Goal: Complete application form

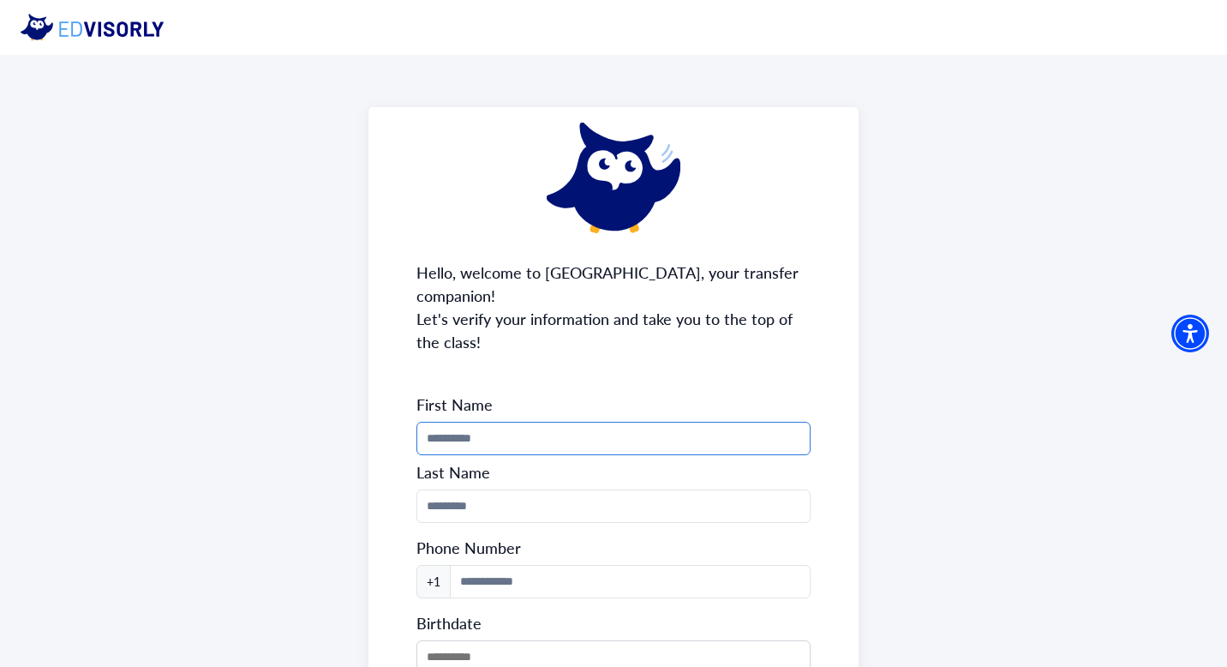
click at [629, 422] on input "Phone Number" at bounding box center [614, 438] width 395 height 33
type input "*****"
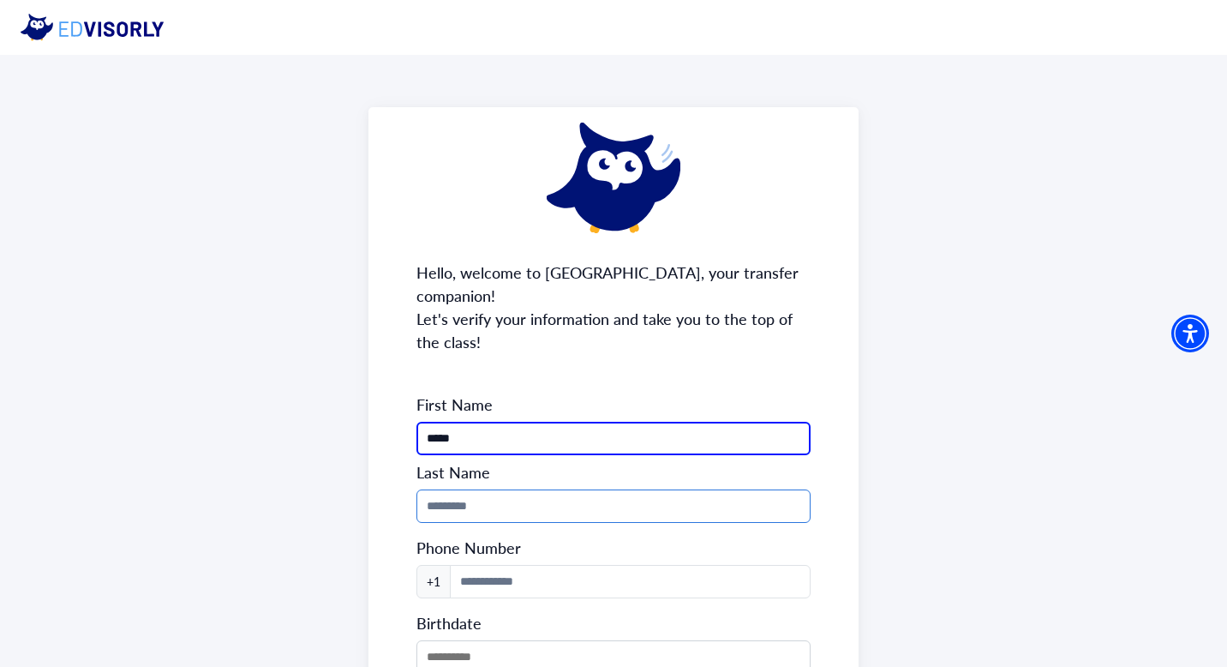
click at [666, 489] on input "Phone Number" at bounding box center [614, 505] width 395 height 33
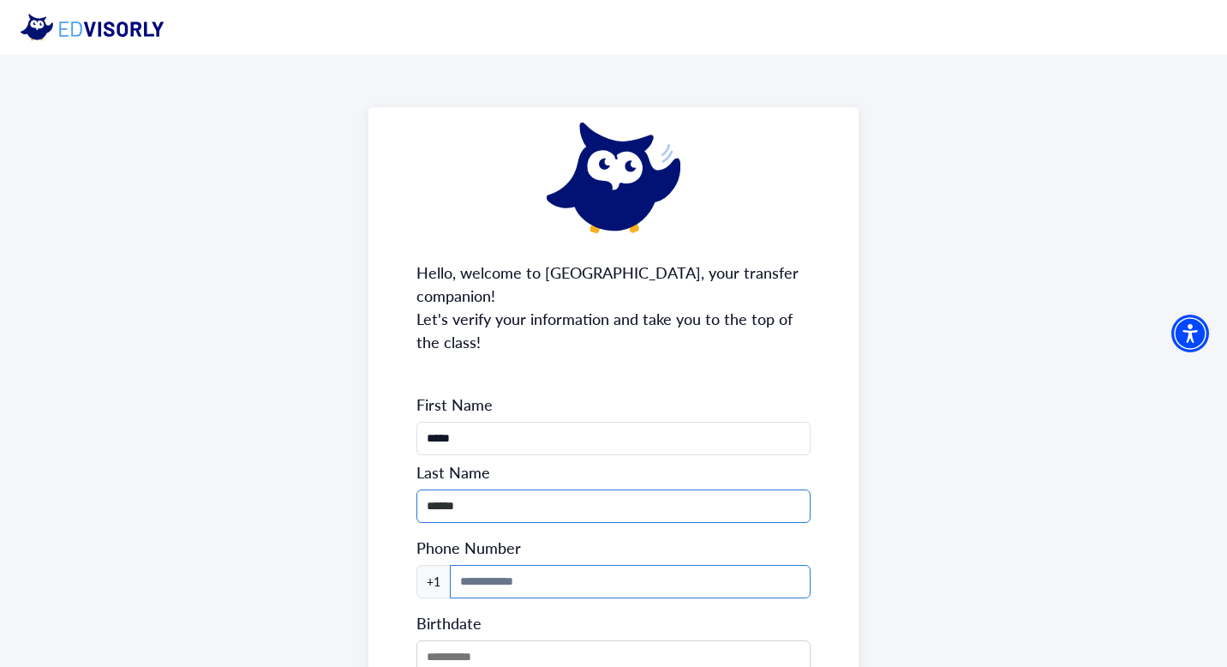
type input "******"
click at [617, 565] on input at bounding box center [631, 581] width 362 height 33
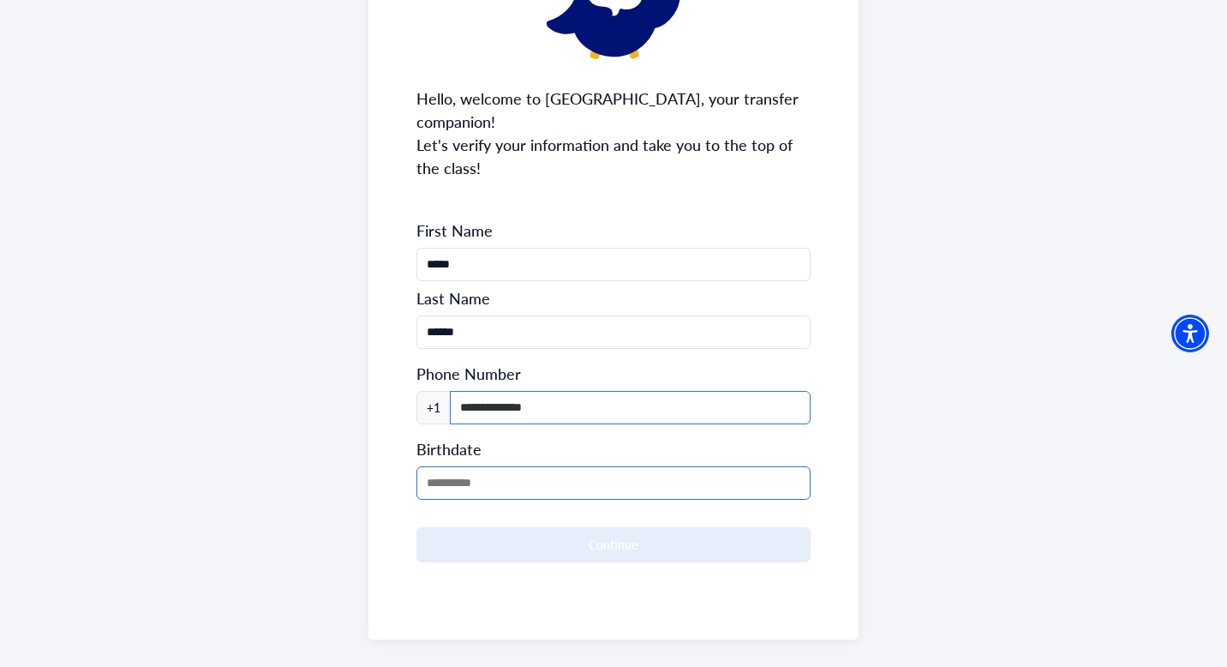
type input "**********"
click at [506, 468] on input "MM/DD/YYYY" at bounding box center [614, 482] width 395 height 33
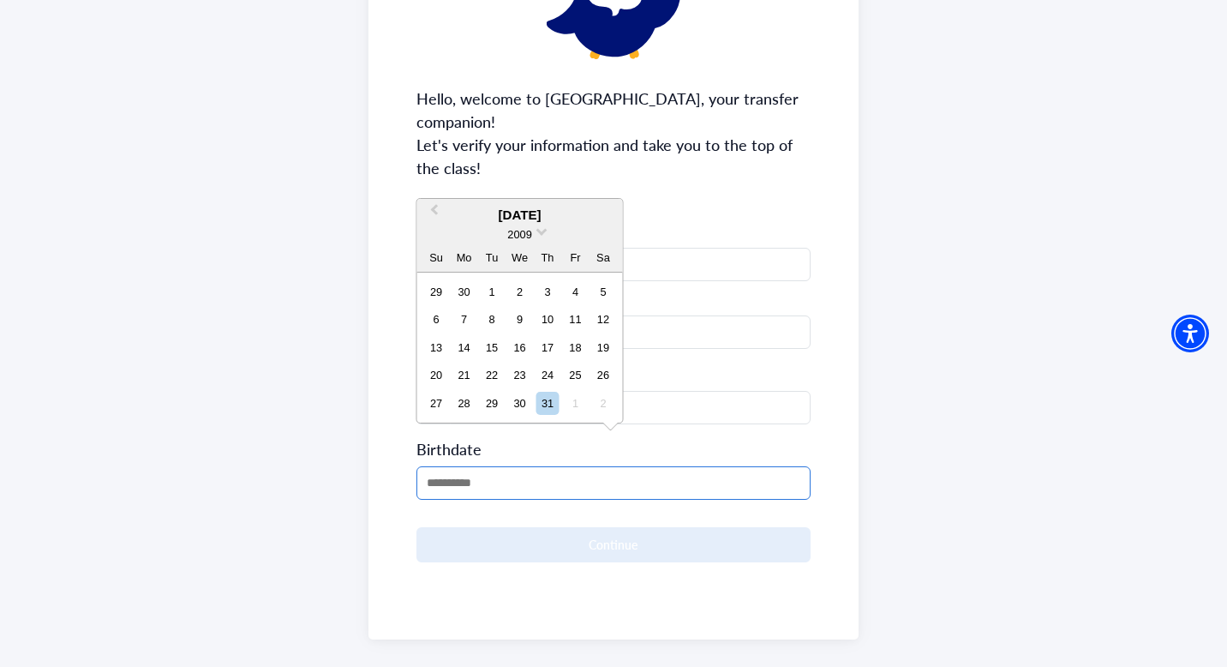
click at [450, 466] on input "MM/DD/YYYY" at bounding box center [614, 482] width 395 height 33
click at [534, 230] on div "2009" at bounding box center [520, 234] width 206 height 18
click at [435, 212] on span "Previous Month" at bounding box center [435, 214] width 0 height 26
click at [435, 211] on span "Previous Month" at bounding box center [435, 214] width 0 height 26
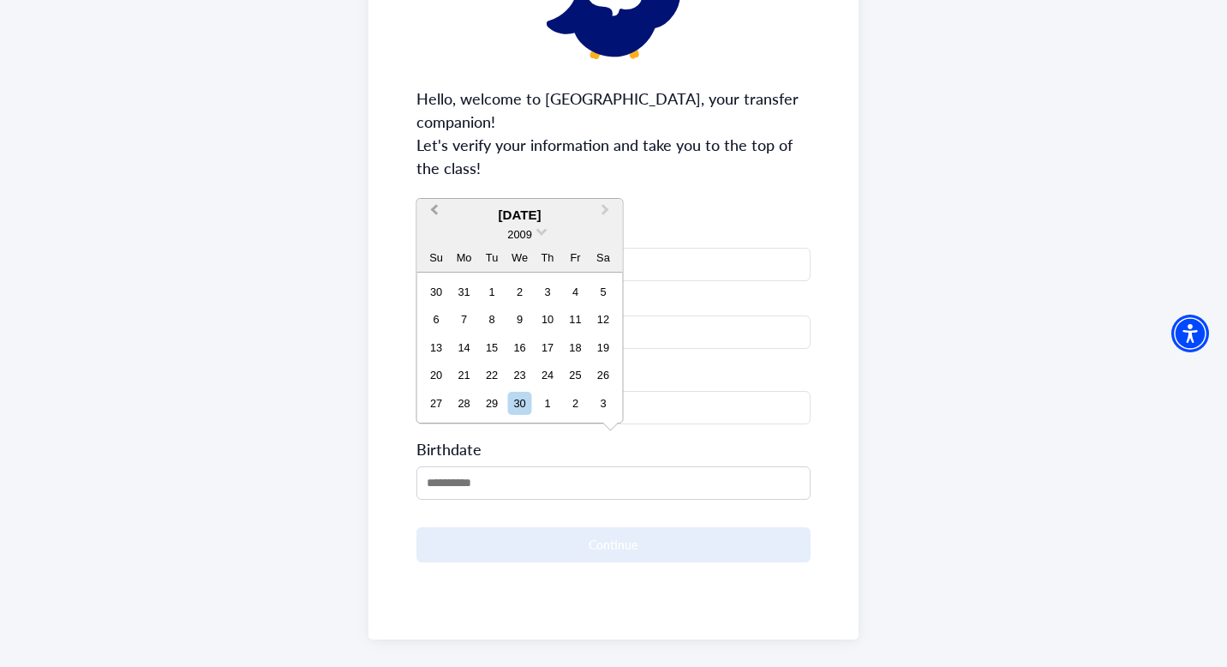
click at [435, 211] on span "Previous Month" at bounding box center [435, 214] width 0 height 26
click at [435, 225] on div "2009" at bounding box center [520, 234] width 206 height 18
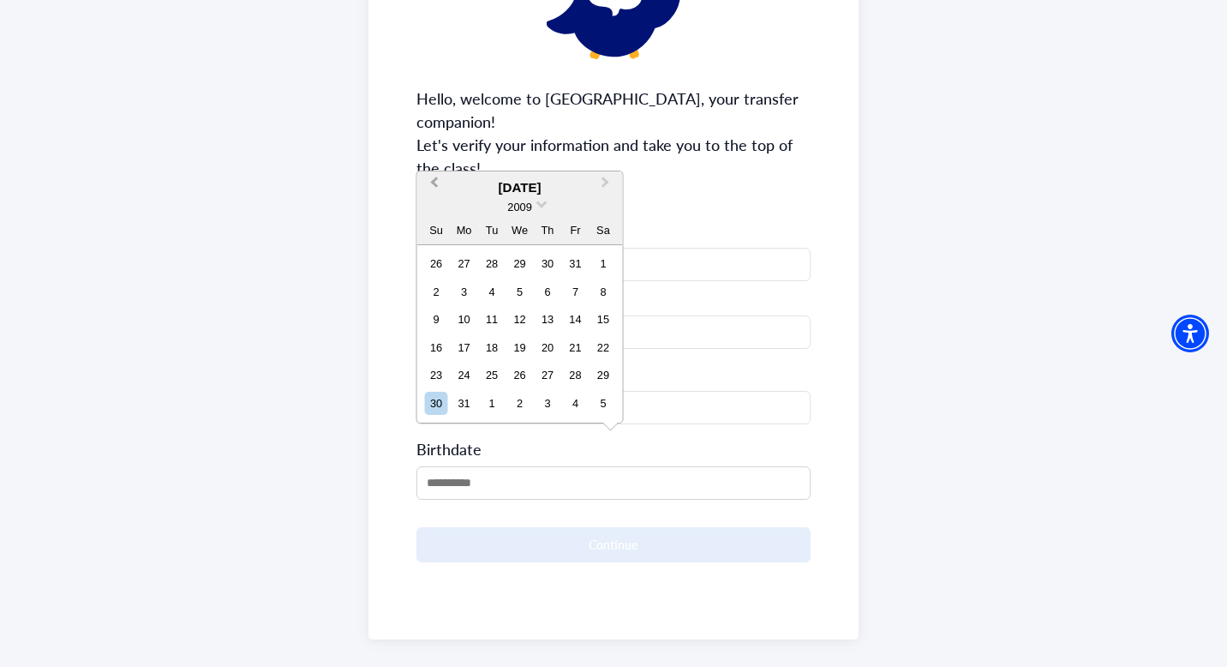
click at [435, 211] on div "2009" at bounding box center [520, 207] width 206 height 18
click at [436, 188] on button "Previous Month" at bounding box center [432, 186] width 27 height 27
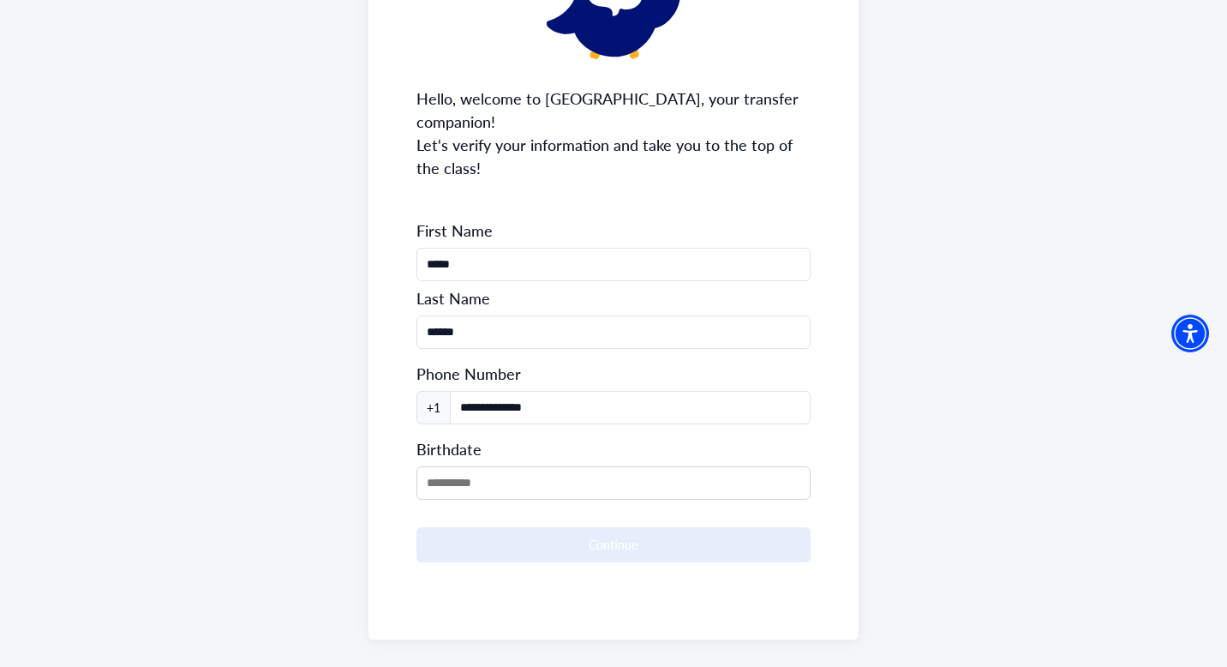
click at [435, 188] on div "**********" at bounding box center [614, 286] width 491 height 706
click at [482, 466] on input "MM/DD/YYYY" at bounding box center [614, 482] width 395 height 33
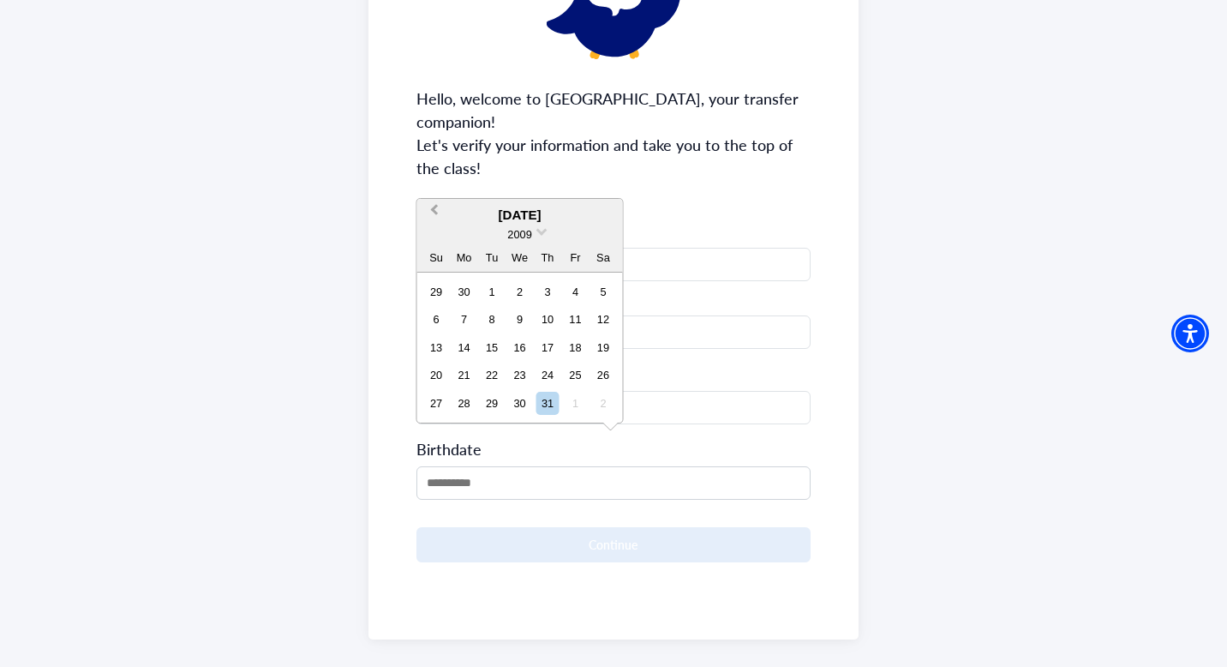
click at [440, 213] on button "Previous Month" at bounding box center [432, 214] width 27 height 27
click at [546, 216] on div "[DATE]" at bounding box center [520, 216] width 206 height 20
click at [430, 217] on button "Previous Month" at bounding box center [432, 214] width 27 height 27
click at [431, 207] on button "Previous Month" at bounding box center [432, 214] width 27 height 27
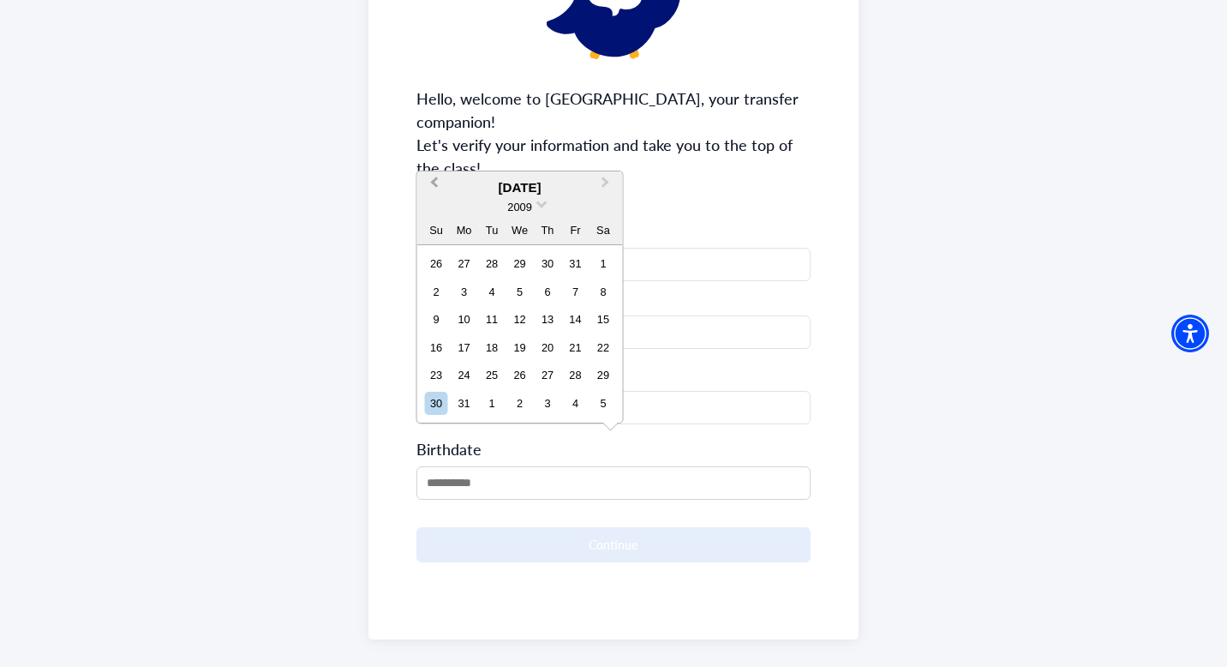
click at [440, 189] on button "Previous Month" at bounding box center [432, 186] width 27 height 27
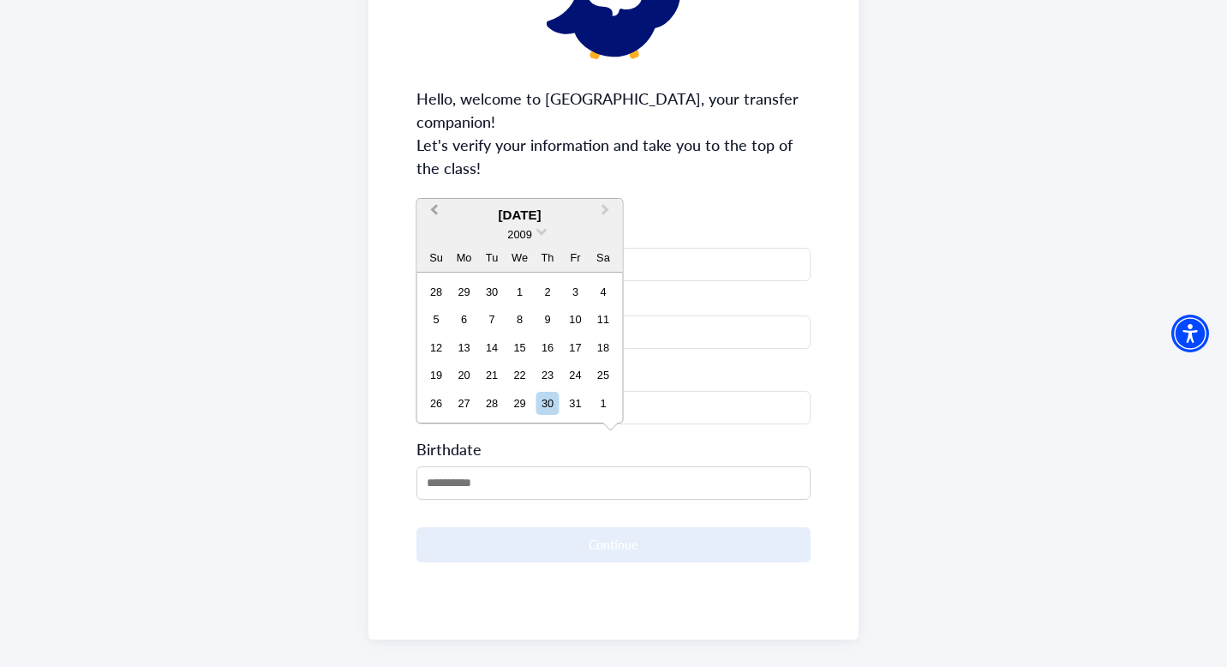
click at [431, 213] on button "Previous Month" at bounding box center [432, 214] width 27 height 27
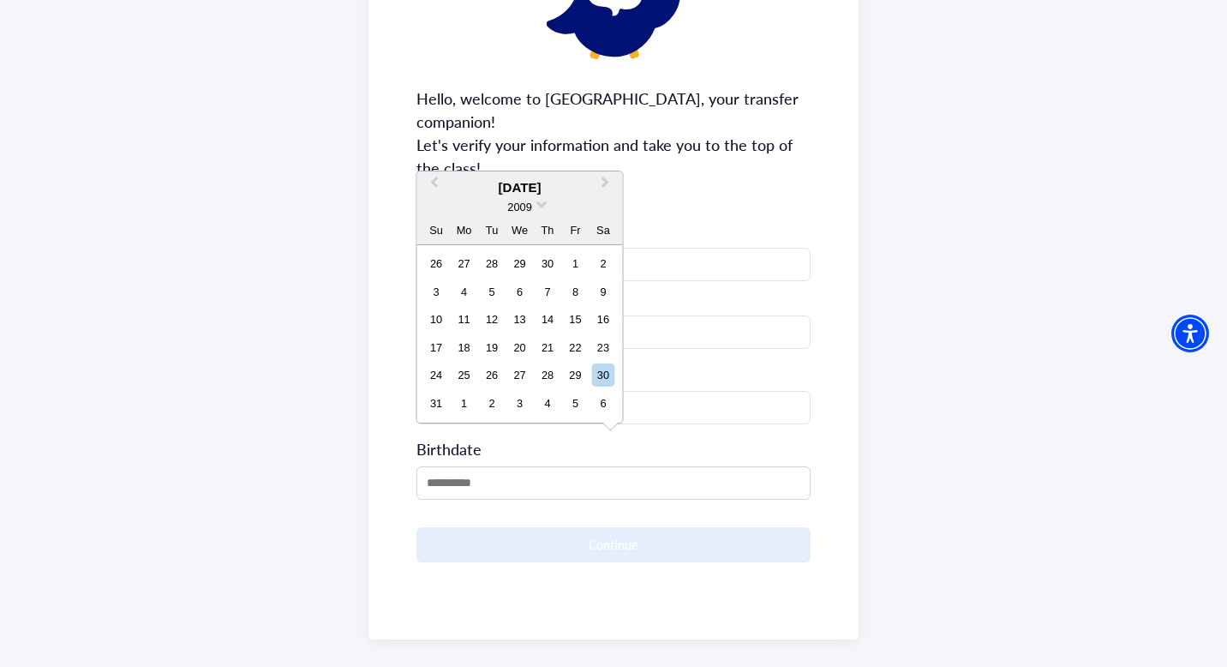
click at [552, 213] on div "2009" at bounding box center [520, 207] width 206 height 18
click at [544, 213] on div "2009" at bounding box center [520, 207] width 206 height 18
click at [543, 212] on div "2009" at bounding box center [520, 207] width 206 height 18
click at [542, 208] on div "2009" at bounding box center [520, 207] width 206 height 18
click at [540, 204] on span at bounding box center [542, 202] width 11 height 11
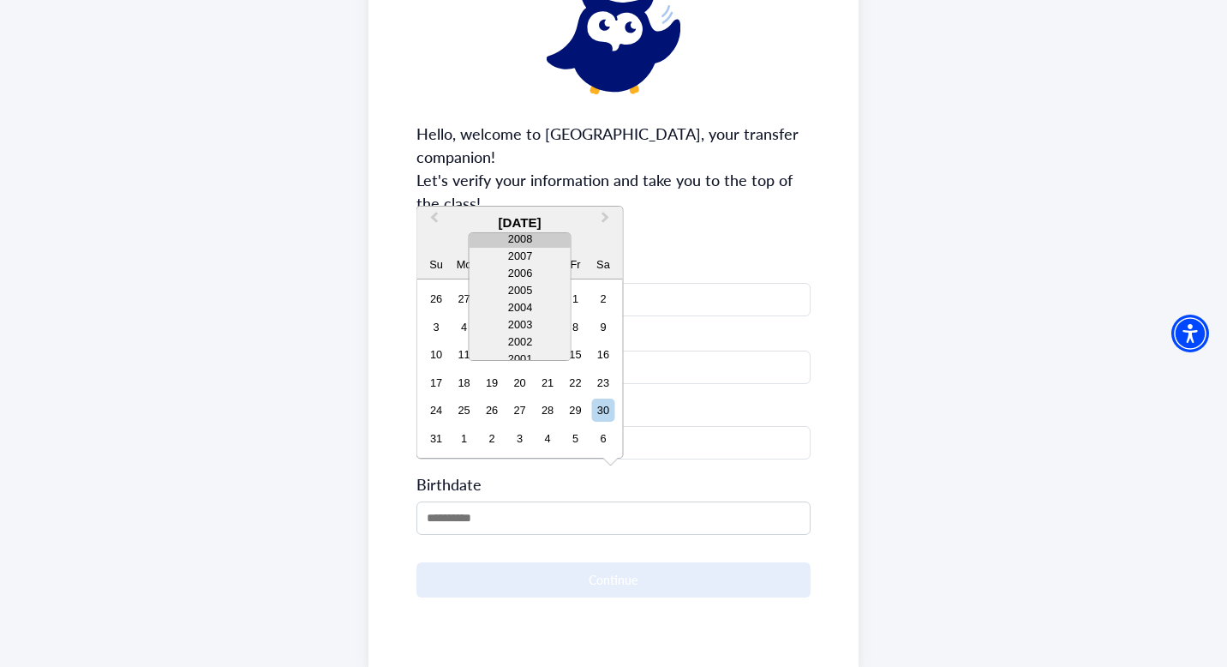
scroll to position [0, 0]
click at [537, 279] on div "2007" at bounding box center [520, 275] width 101 height 17
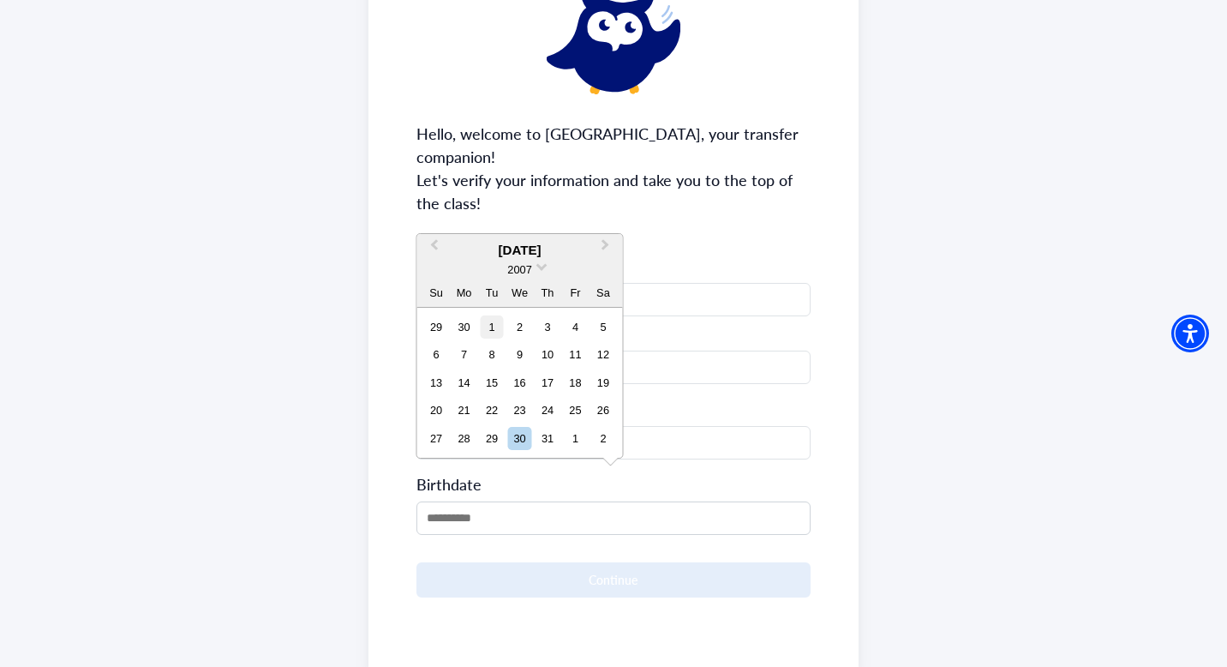
click at [487, 335] on div "1" at bounding box center [491, 326] width 23 height 23
type input "**********"
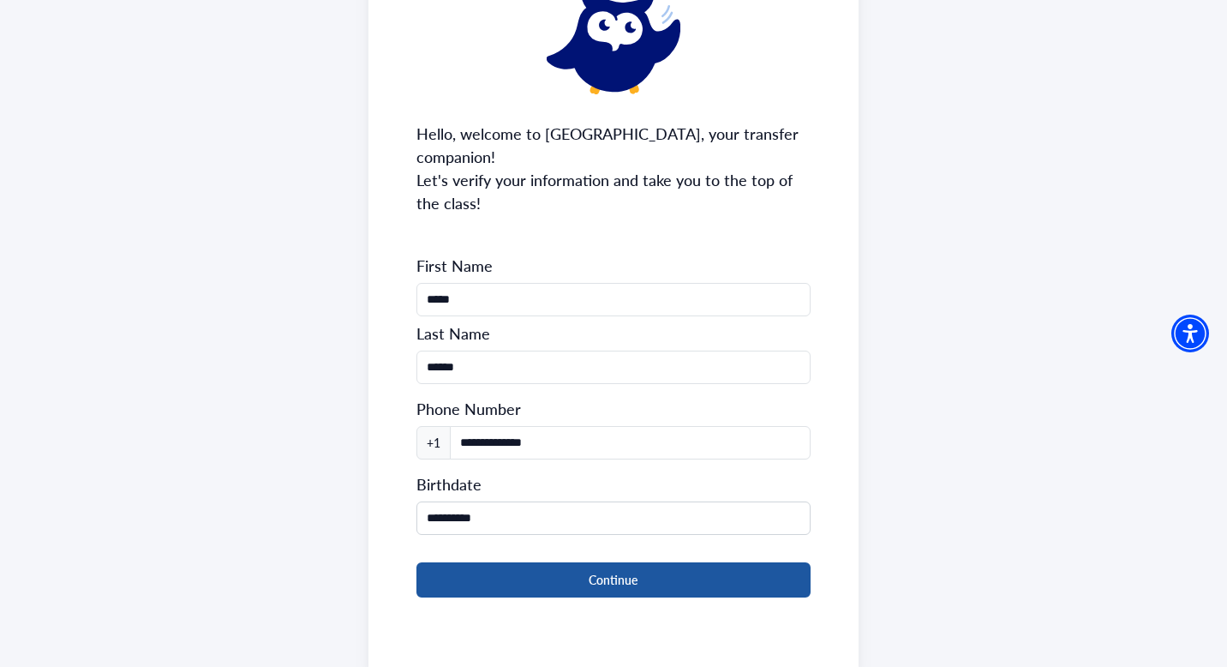
click at [504, 562] on button "Continue" at bounding box center [614, 579] width 395 height 35
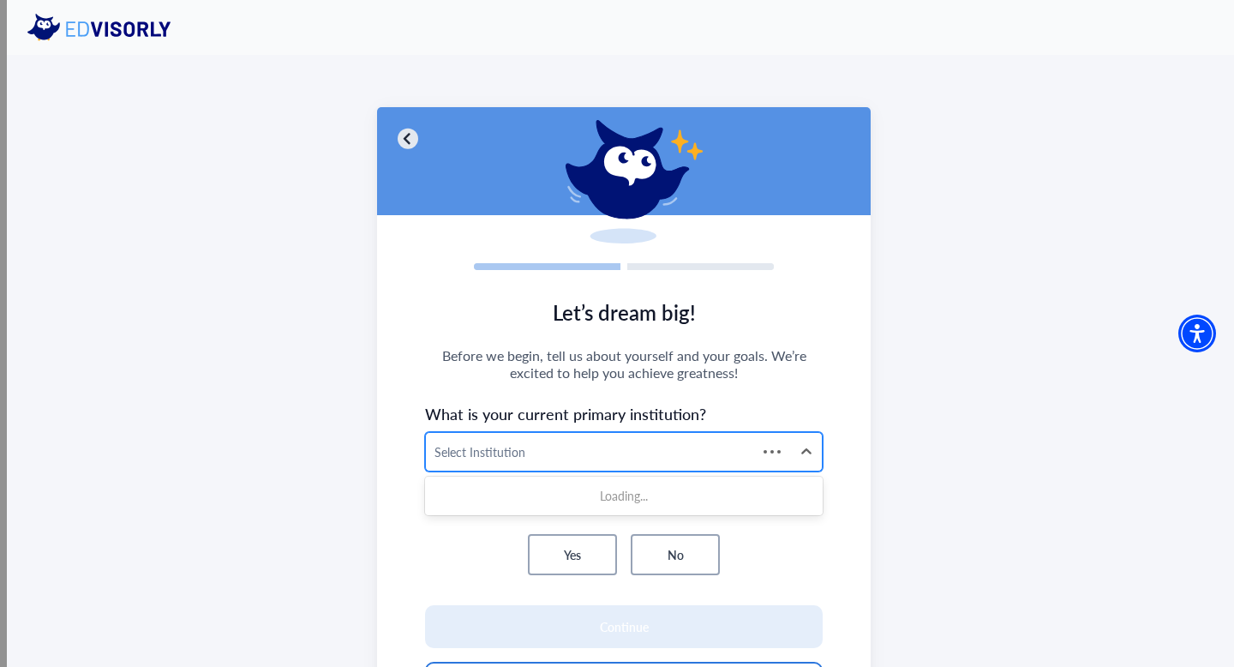
click at [550, 453] on div at bounding box center [592, 451] width 314 height 21
click at [553, 456] on div at bounding box center [609, 451] width 348 height 21
click at [553, 455] on div at bounding box center [609, 451] width 348 height 21
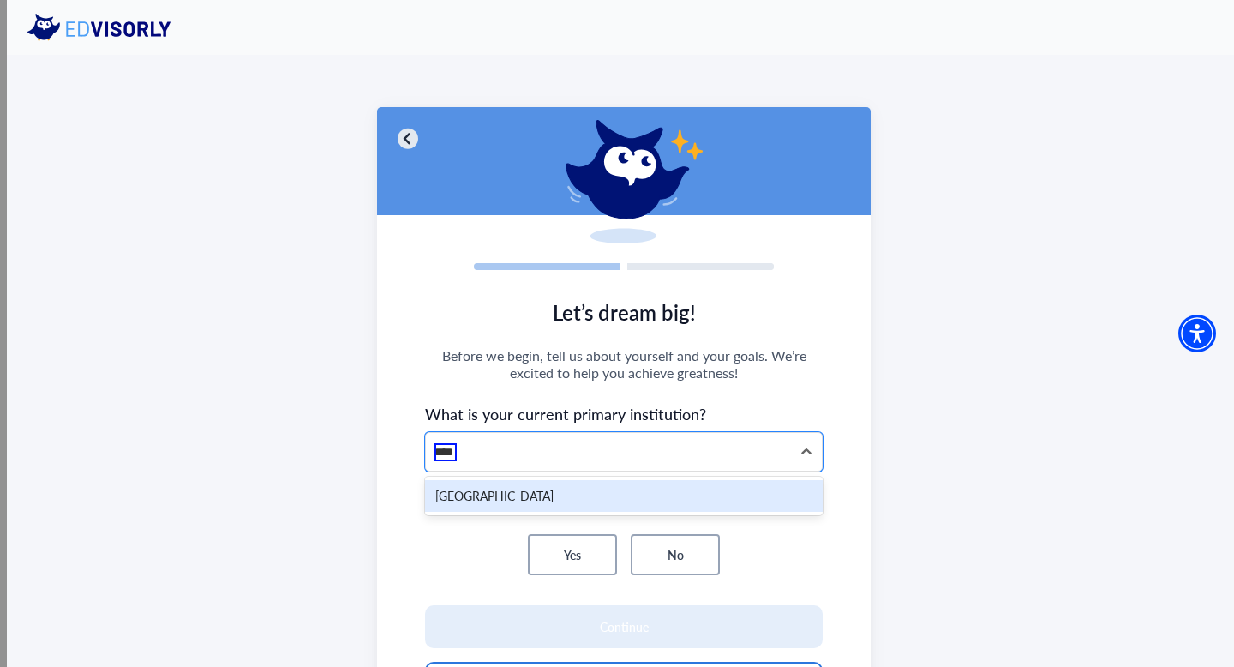
type input "*****"
click at [540, 494] on div "[GEOGRAPHIC_DATA]" at bounding box center [624, 496] width 398 height 32
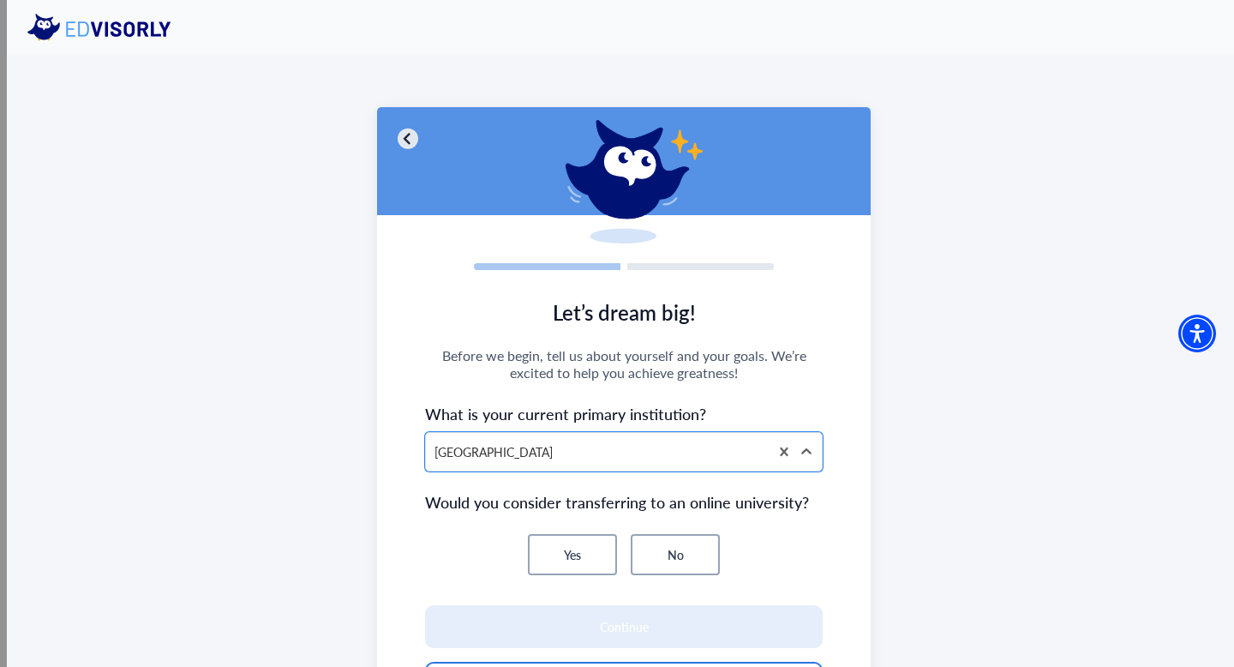
click at [651, 538] on button "No" at bounding box center [675, 554] width 89 height 41
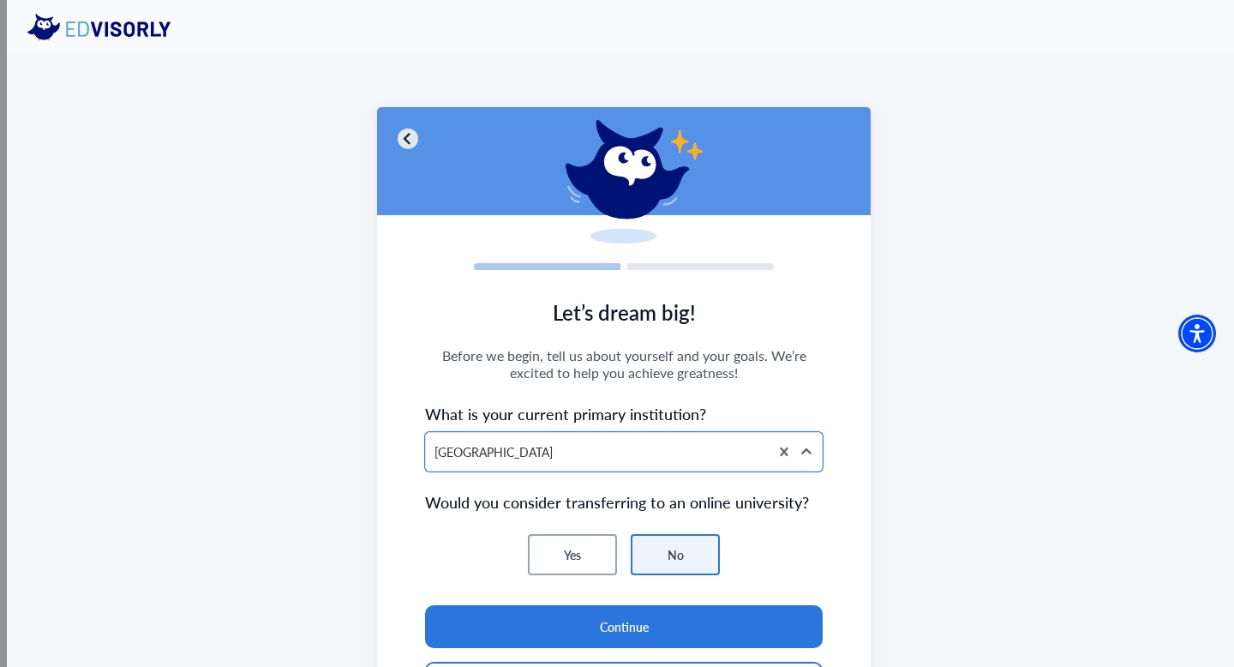
scroll to position [124, 0]
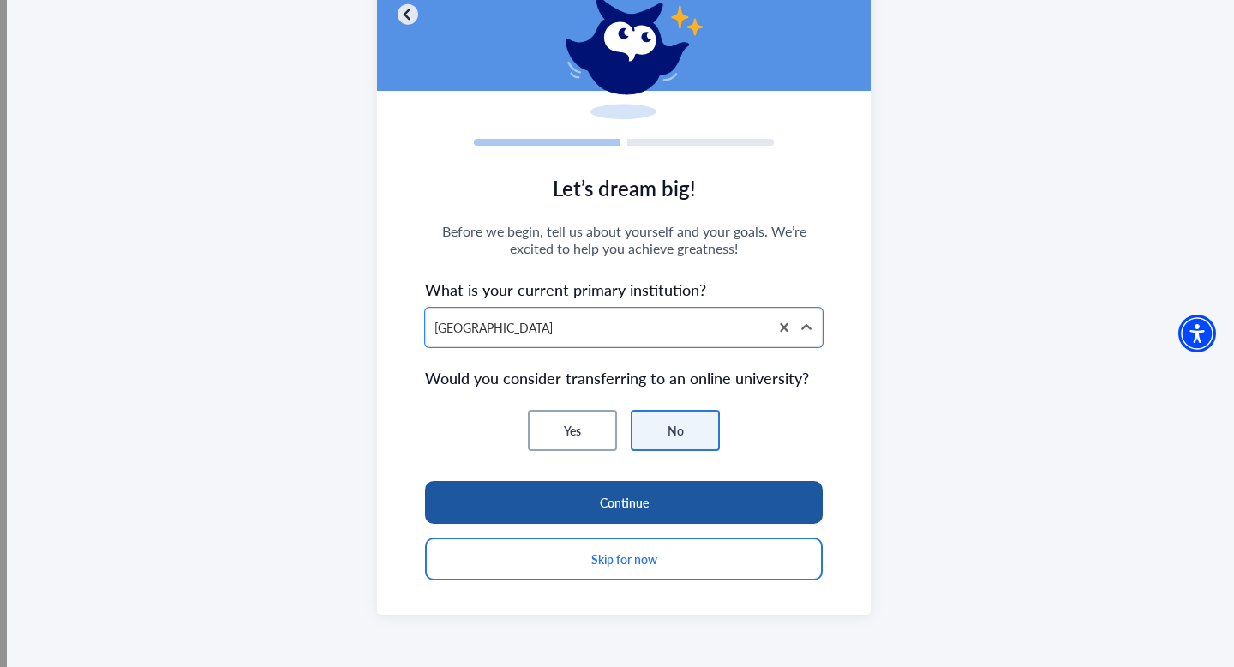
click at [654, 513] on button "Continue" at bounding box center [624, 502] width 398 height 43
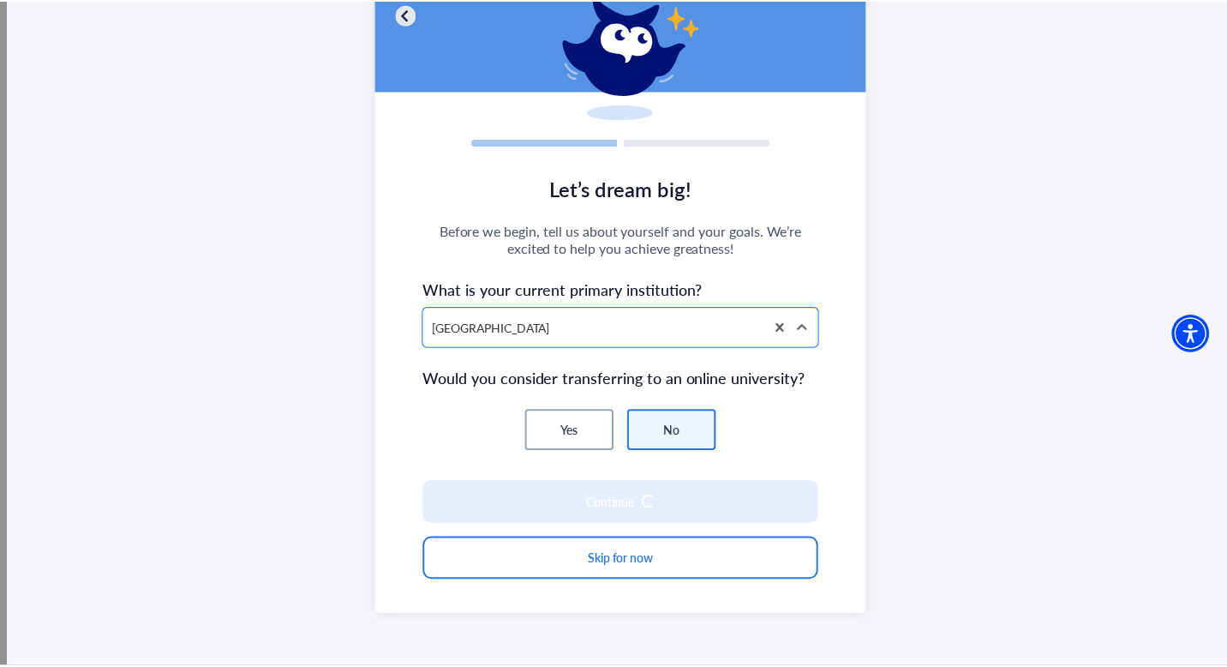
scroll to position [107, 0]
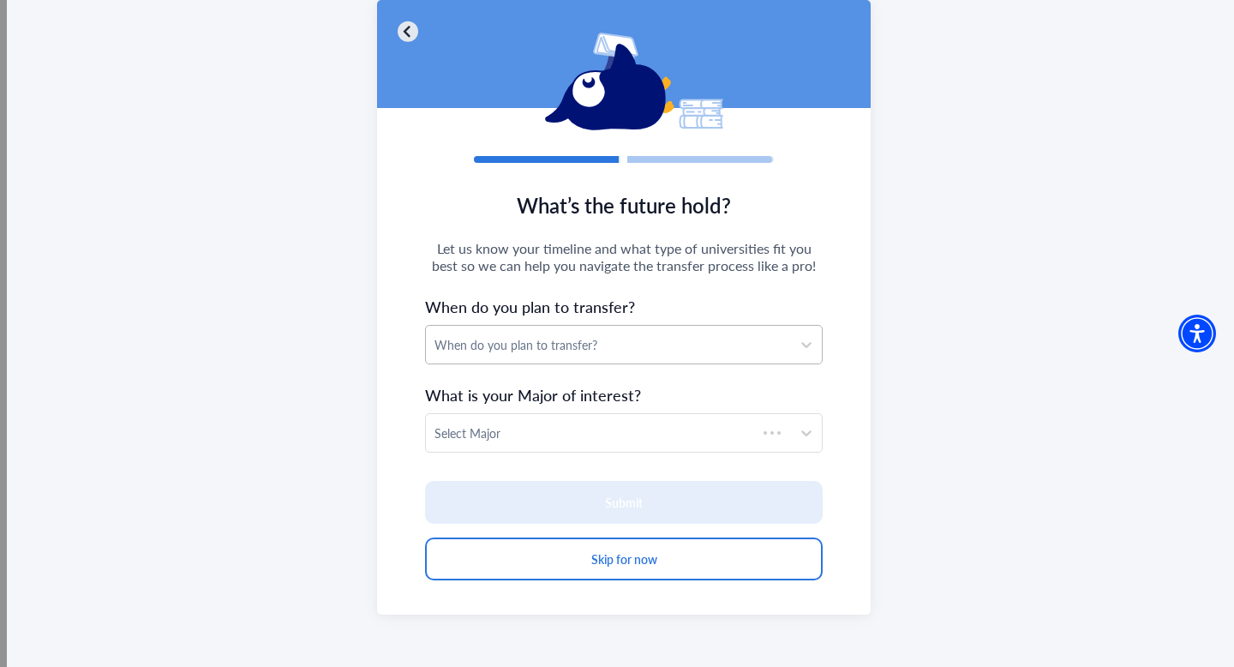
click at [634, 332] on div "When do you plan to transfer?" at bounding box center [608, 345] width 365 height 38
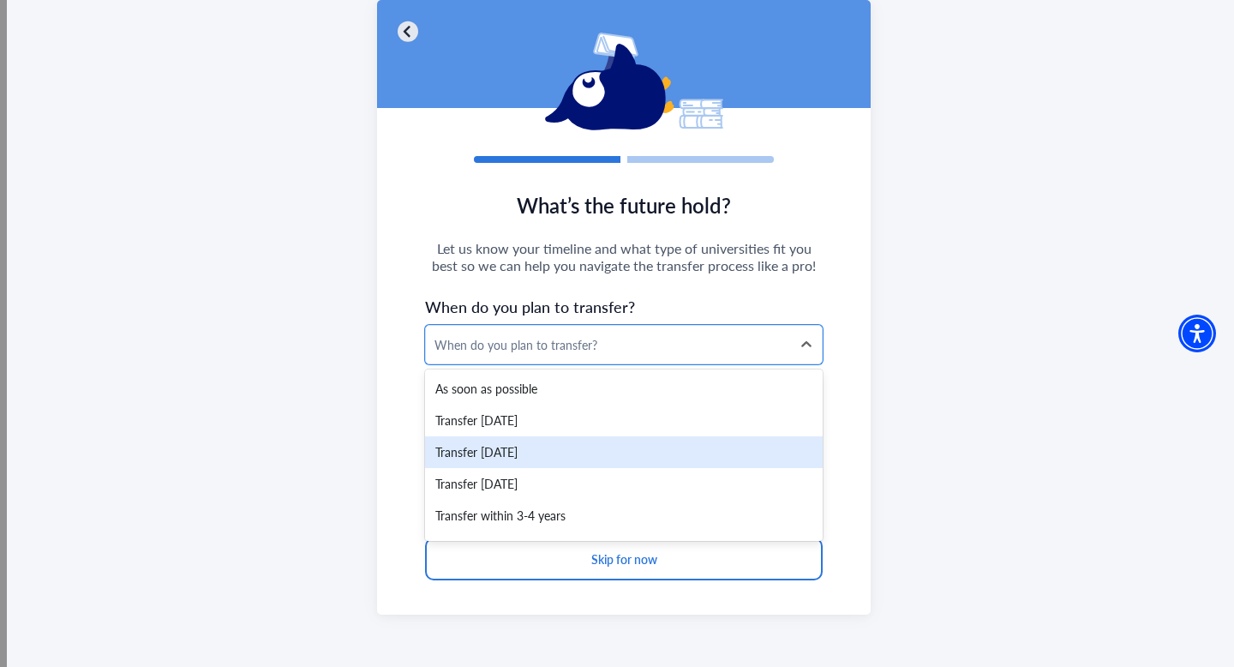
click at [567, 462] on div "Transfer [DATE]" at bounding box center [624, 452] width 398 height 32
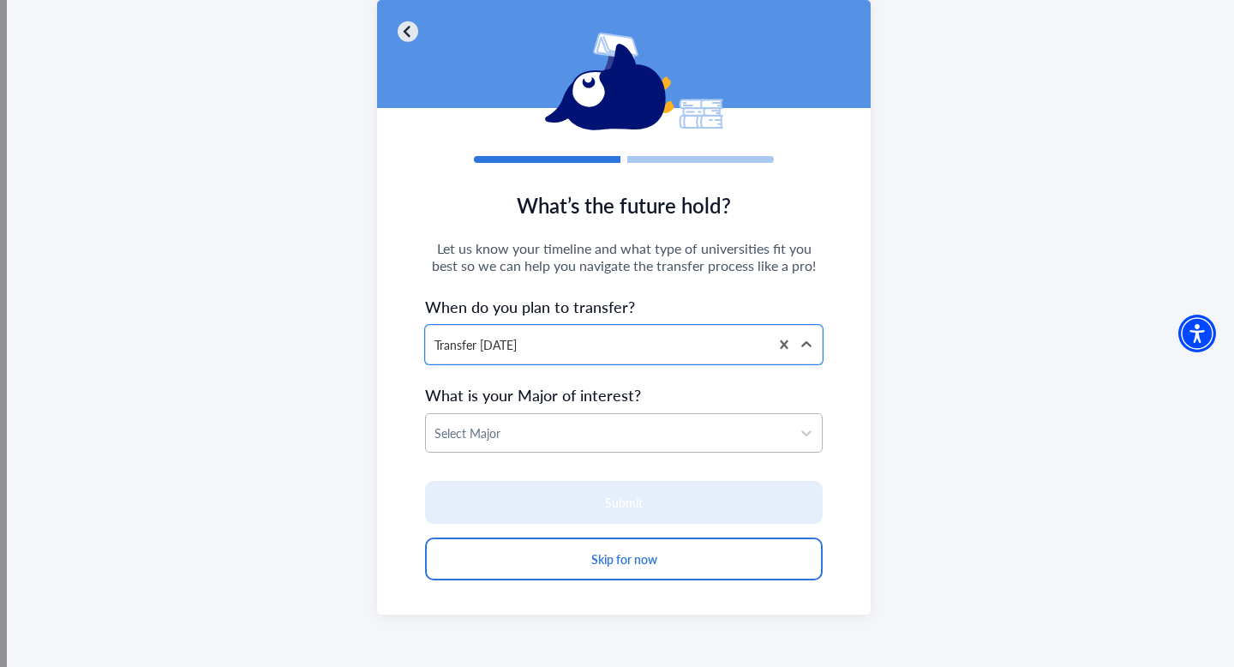
click at [556, 437] on div at bounding box center [609, 433] width 348 height 21
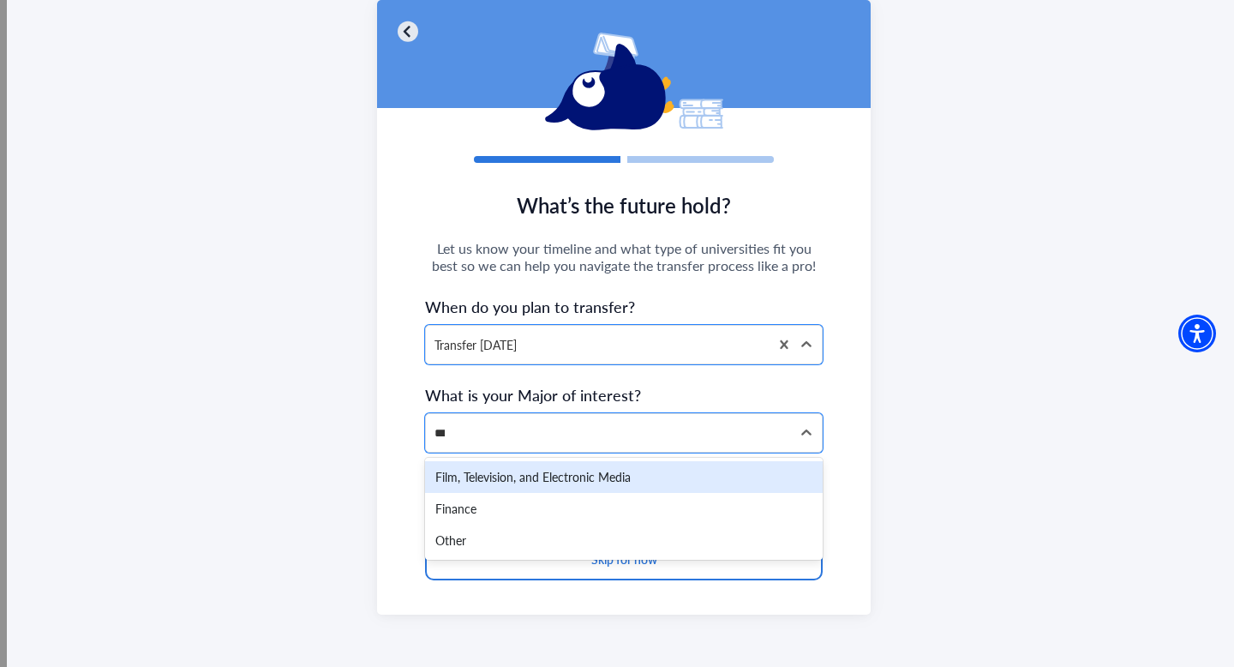
type input "****"
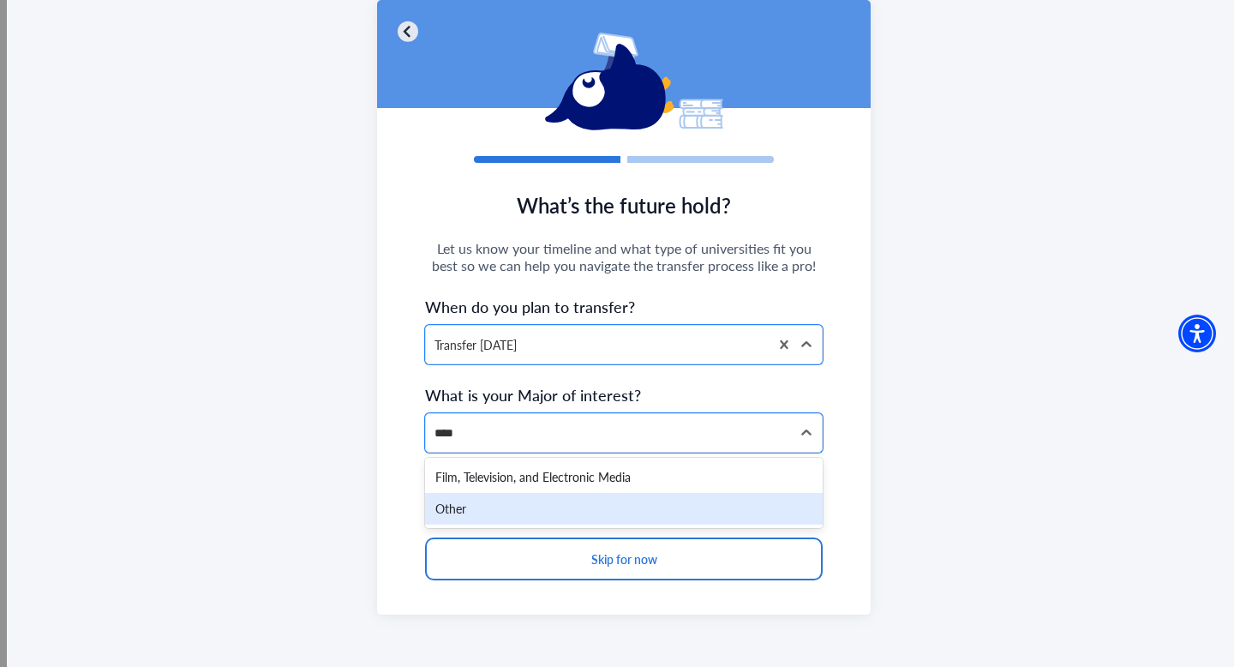
click at [538, 477] on div "Film, Television, and Electronic Media" at bounding box center [624, 477] width 398 height 32
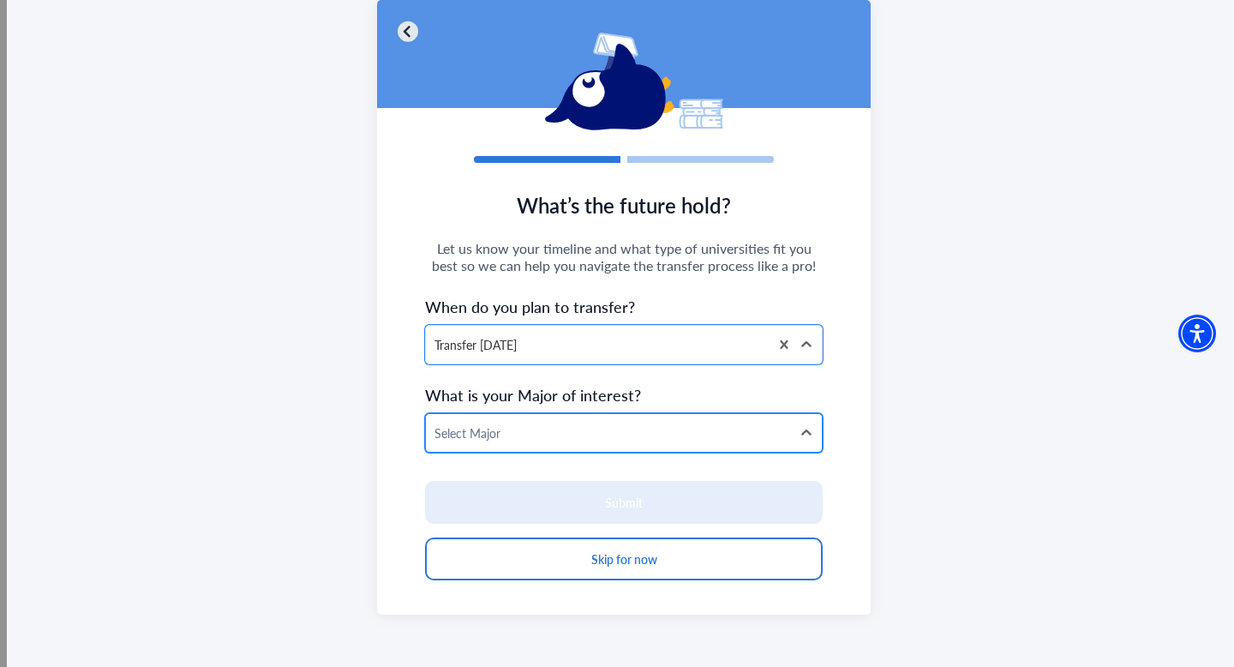
click at [702, 434] on div at bounding box center [609, 433] width 348 height 21
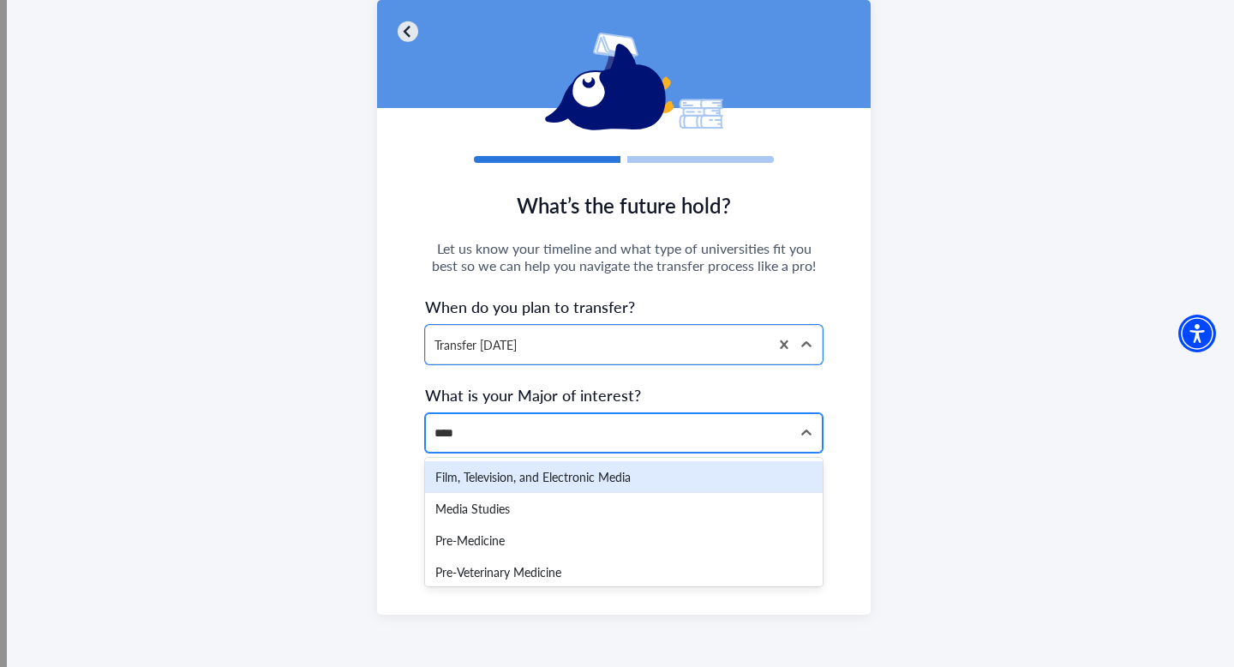
type input "*****"
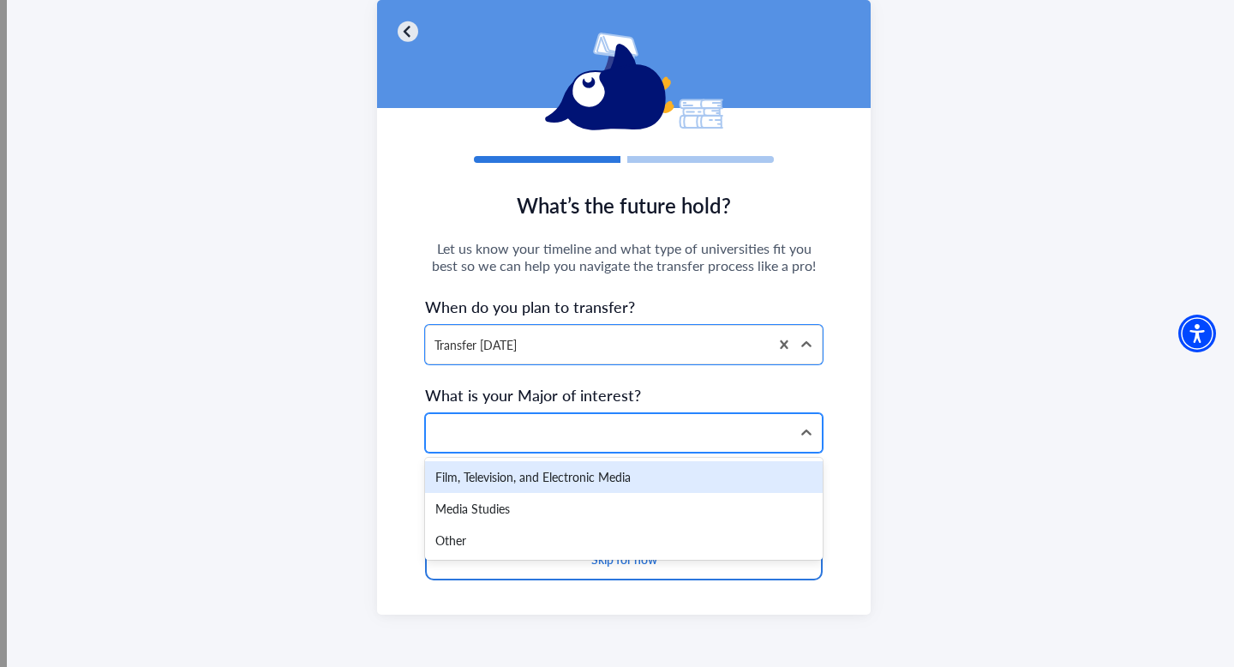
click at [671, 439] on div at bounding box center [609, 433] width 348 height 21
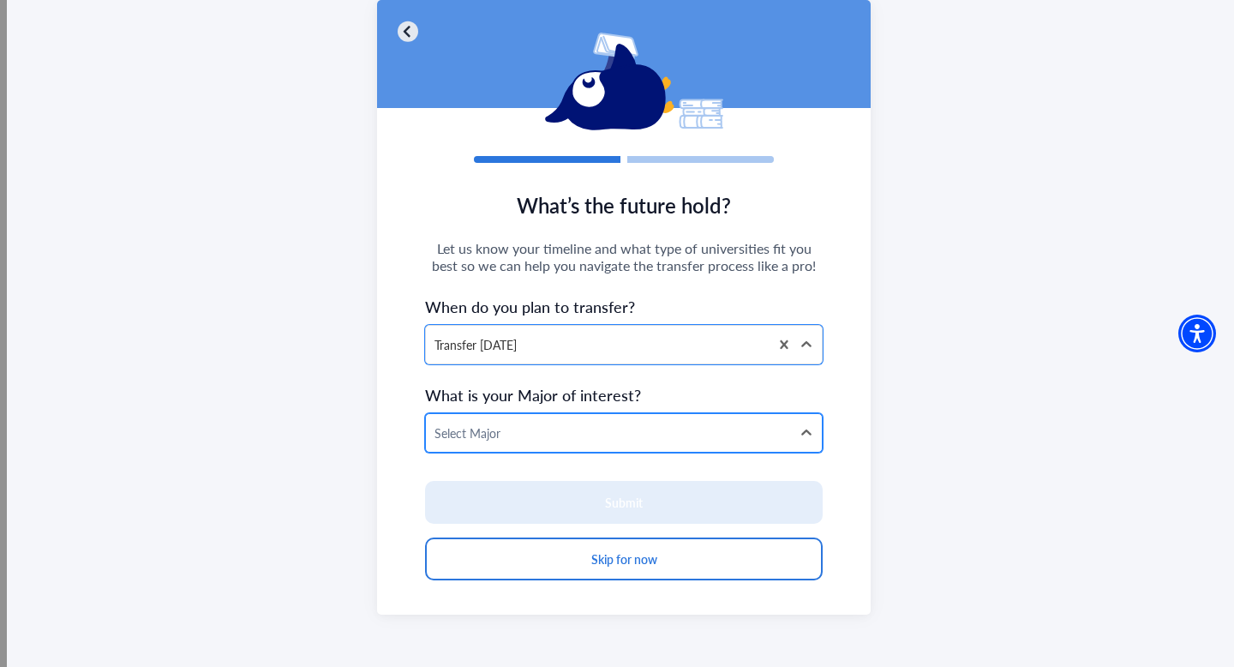
click at [671, 439] on div at bounding box center [609, 433] width 348 height 21
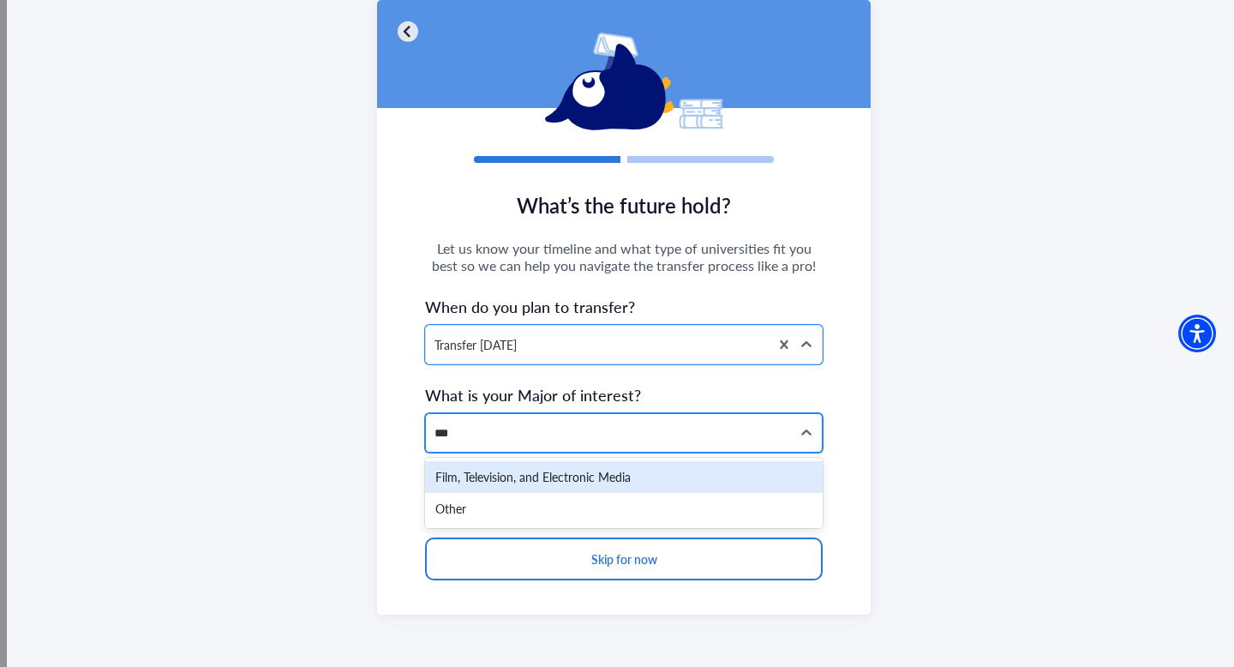
type input "****"
click at [636, 468] on div "Film, Television, and Electronic Media" at bounding box center [624, 477] width 398 height 32
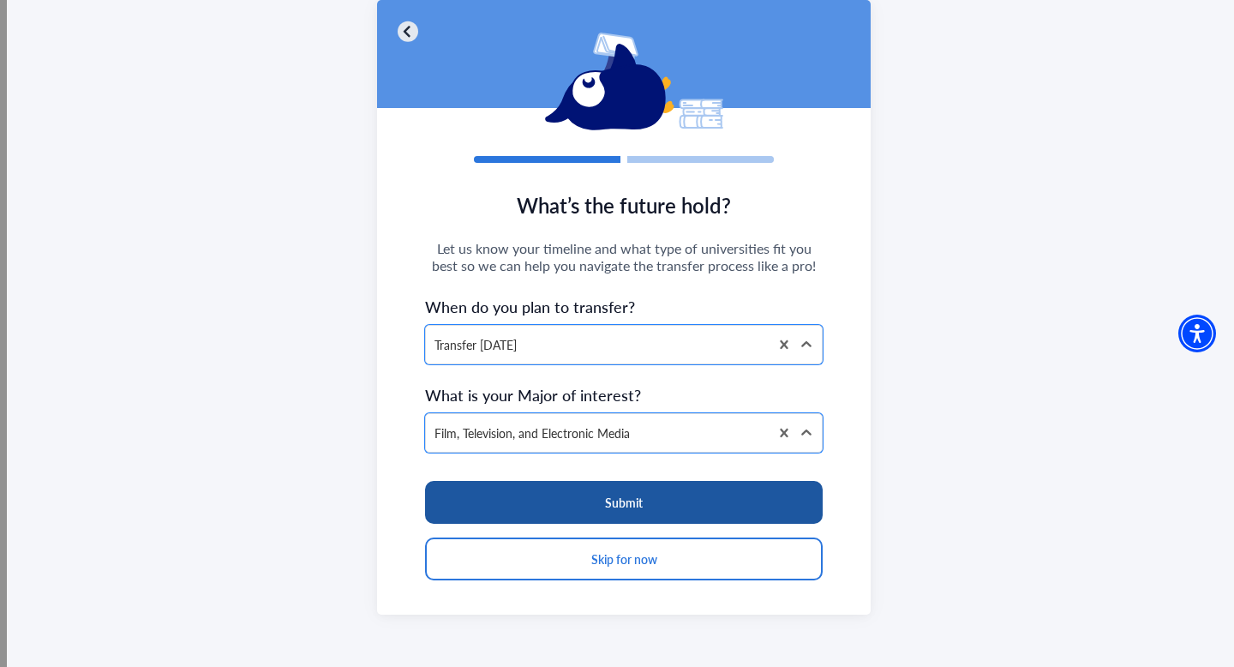
click at [629, 521] on button "Submit" at bounding box center [624, 502] width 398 height 43
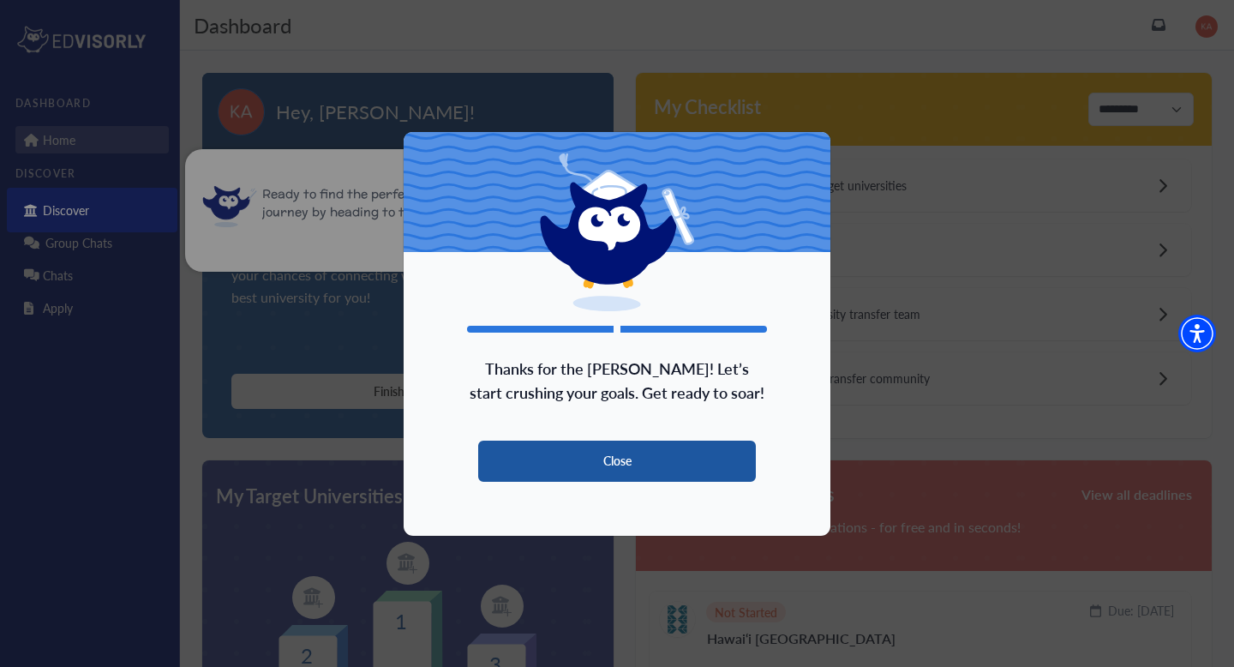
click at [627, 465] on button "Close" at bounding box center [617, 461] width 278 height 41
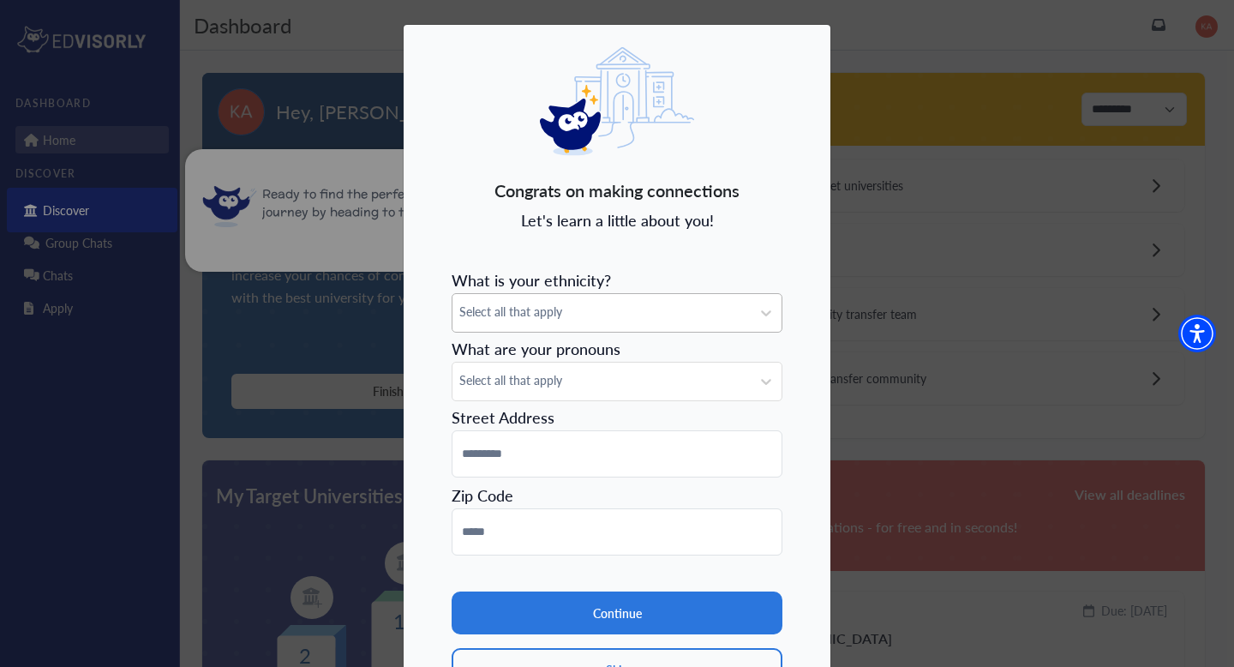
click at [585, 322] on div "Select all that apply" at bounding box center [602, 313] width 298 height 38
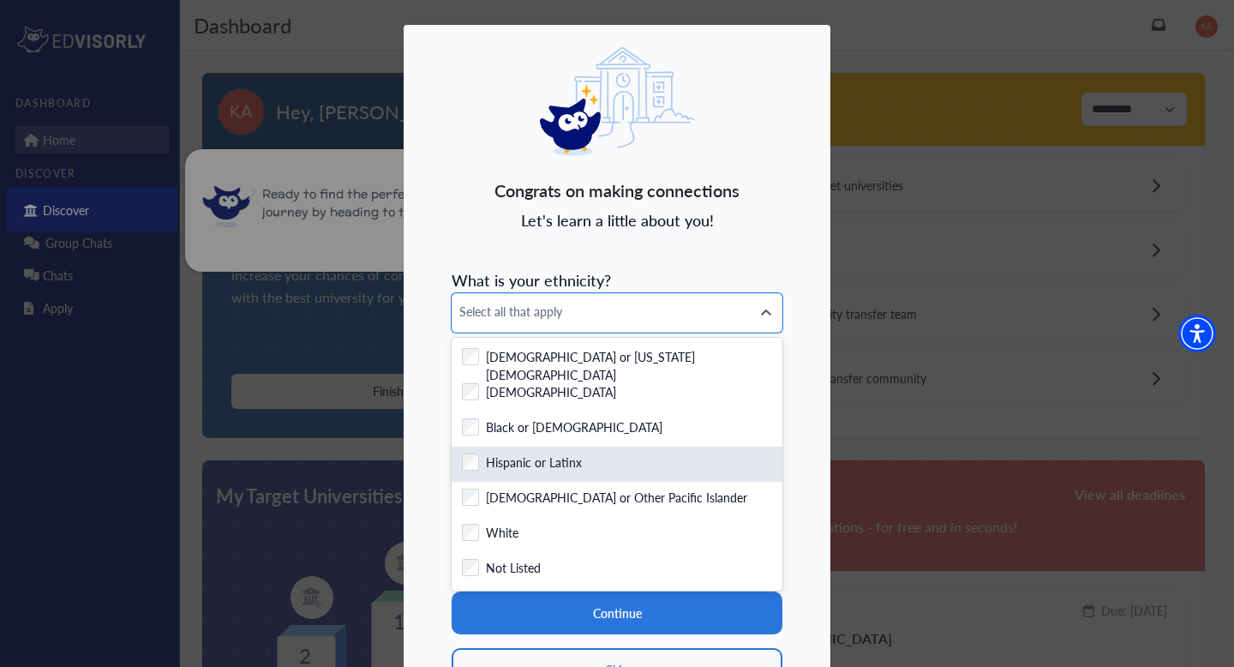
click at [550, 475] on div "Checkbox field Hispanic or Latinx" at bounding box center [617, 464] width 331 height 35
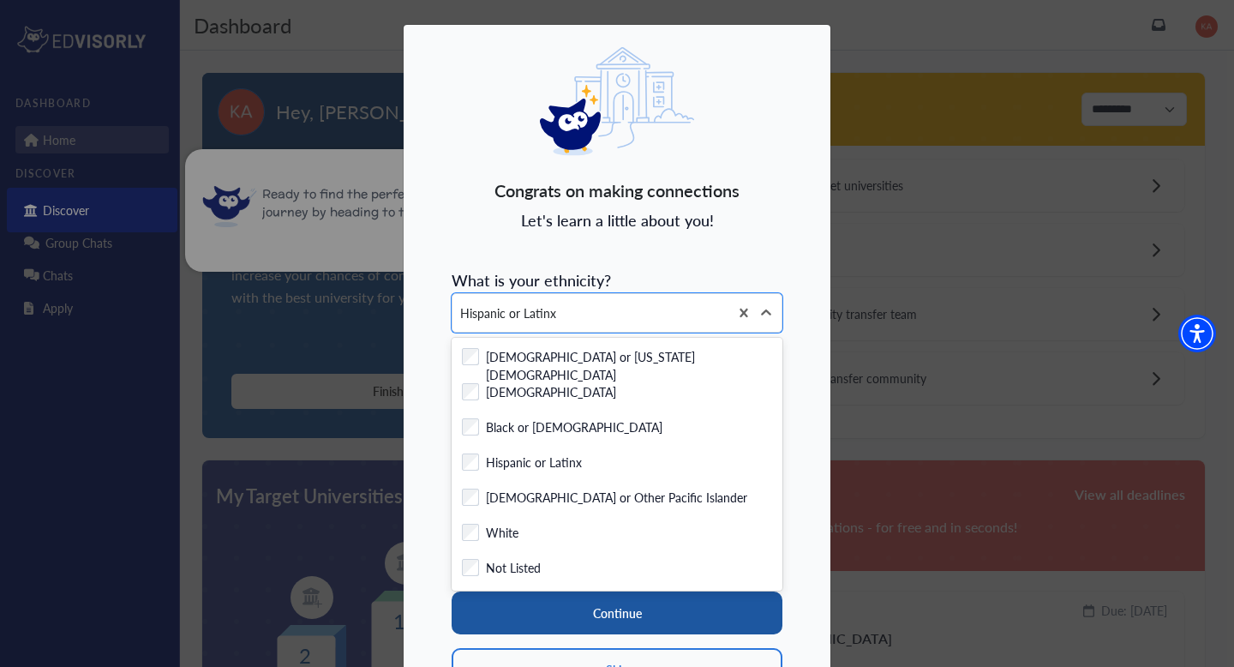
click at [601, 611] on button "Continue" at bounding box center [617, 612] width 331 height 43
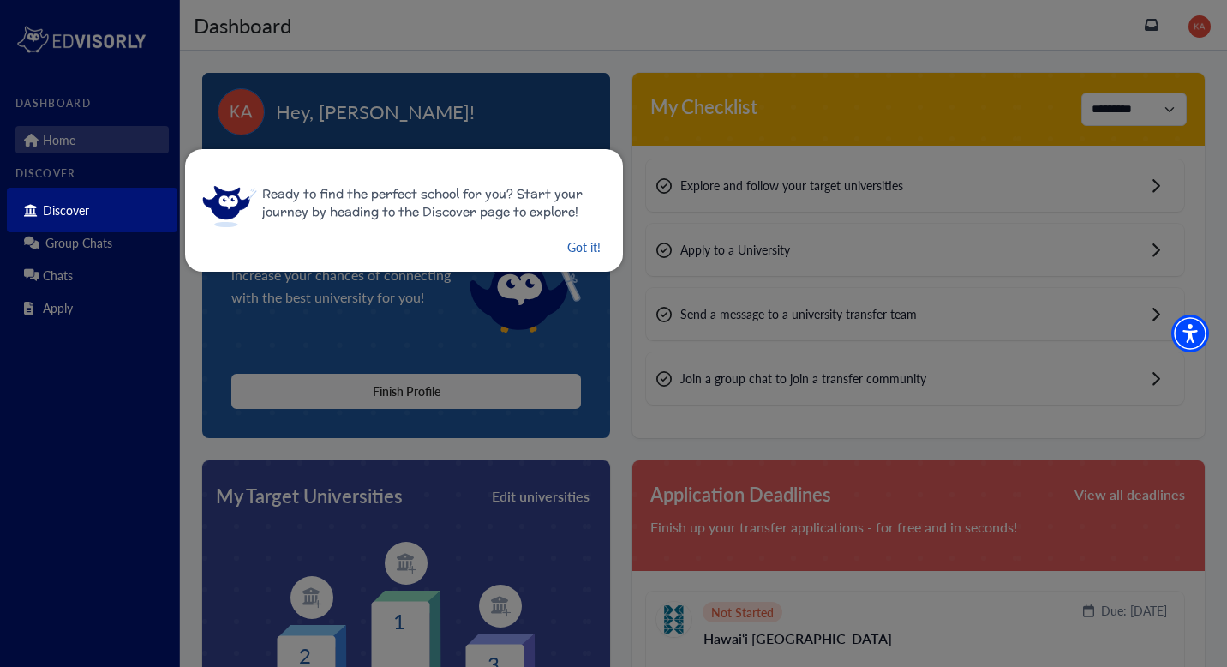
click at [579, 251] on button "Got it!" at bounding box center [584, 247] width 37 height 21
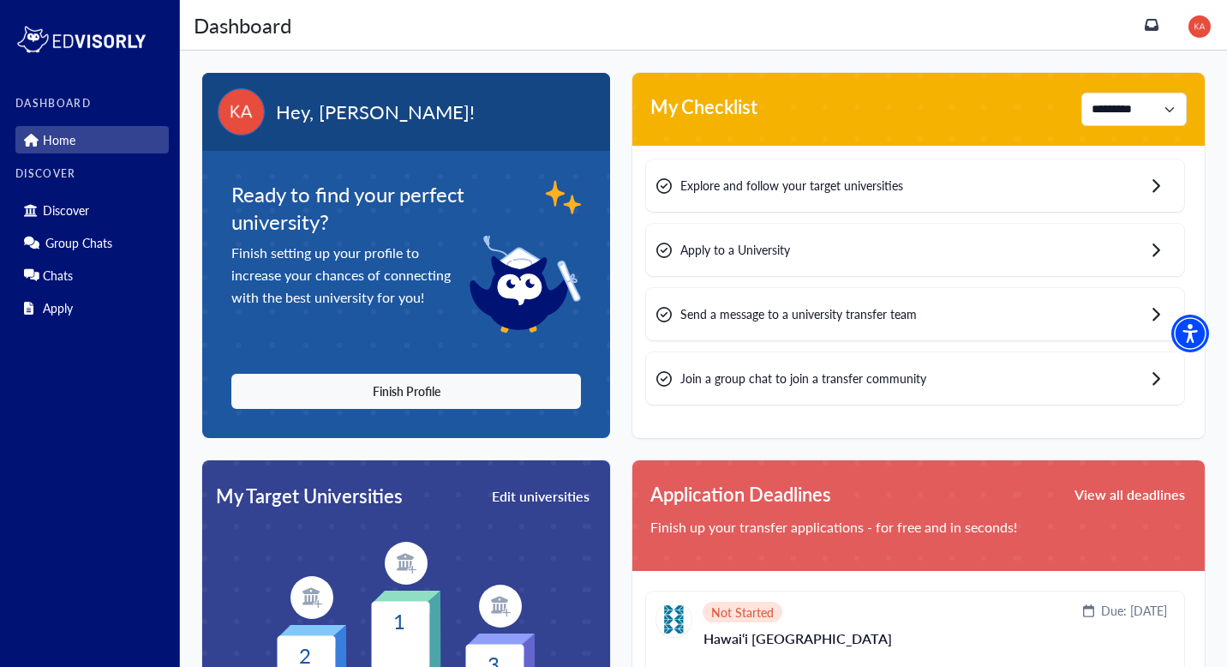
click at [1196, 44] on div "Dashboard Dashboard" at bounding box center [703, 25] width 1047 height 51
click at [1202, 27] on img at bounding box center [1200, 26] width 22 height 22
click at [1161, 60] on link "Profile" at bounding box center [1162, 61] width 33 height 18
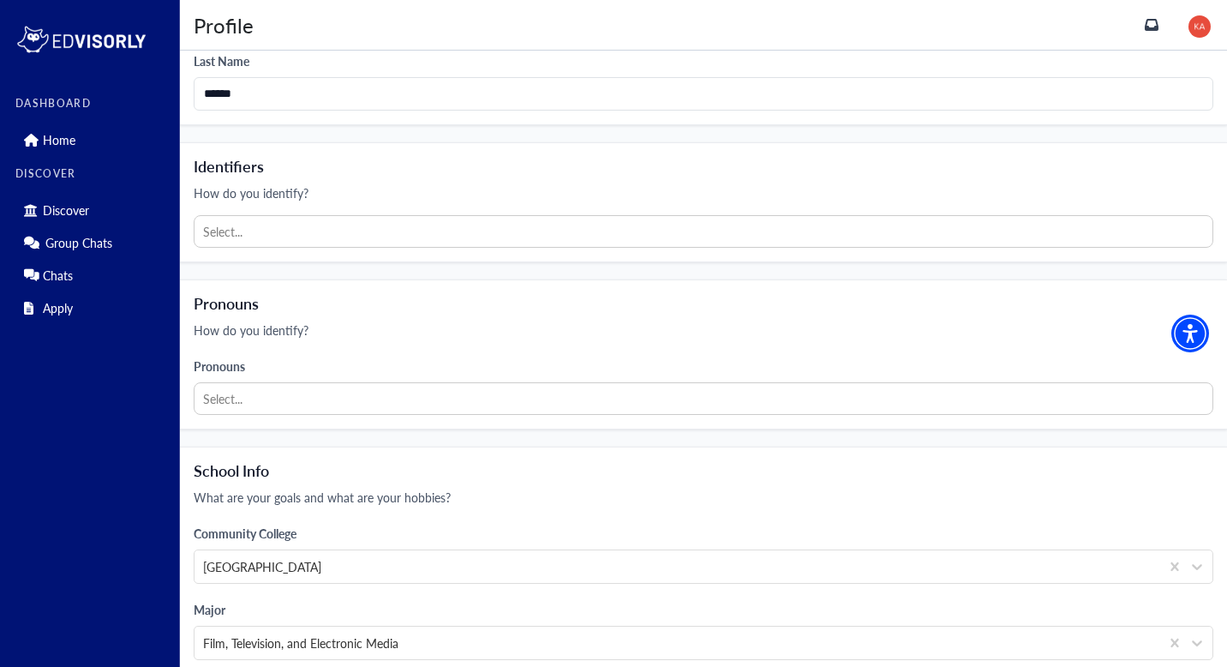
scroll to position [477, 0]
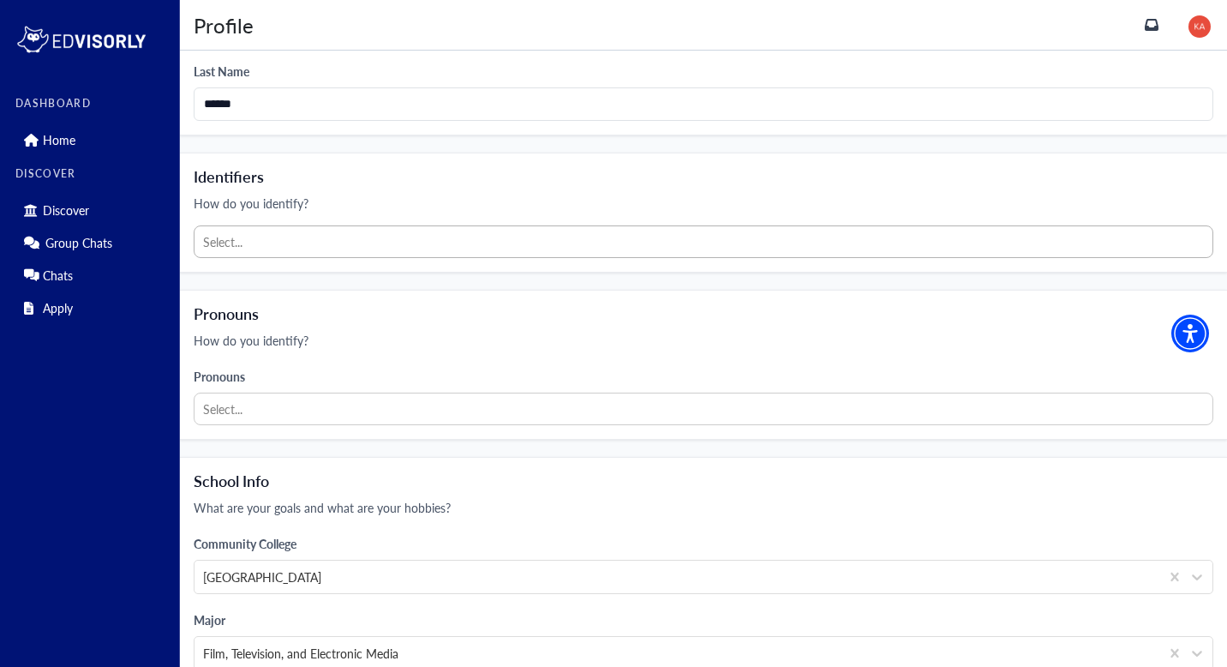
click at [302, 234] on div at bounding box center [703, 241] width 1001 height 21
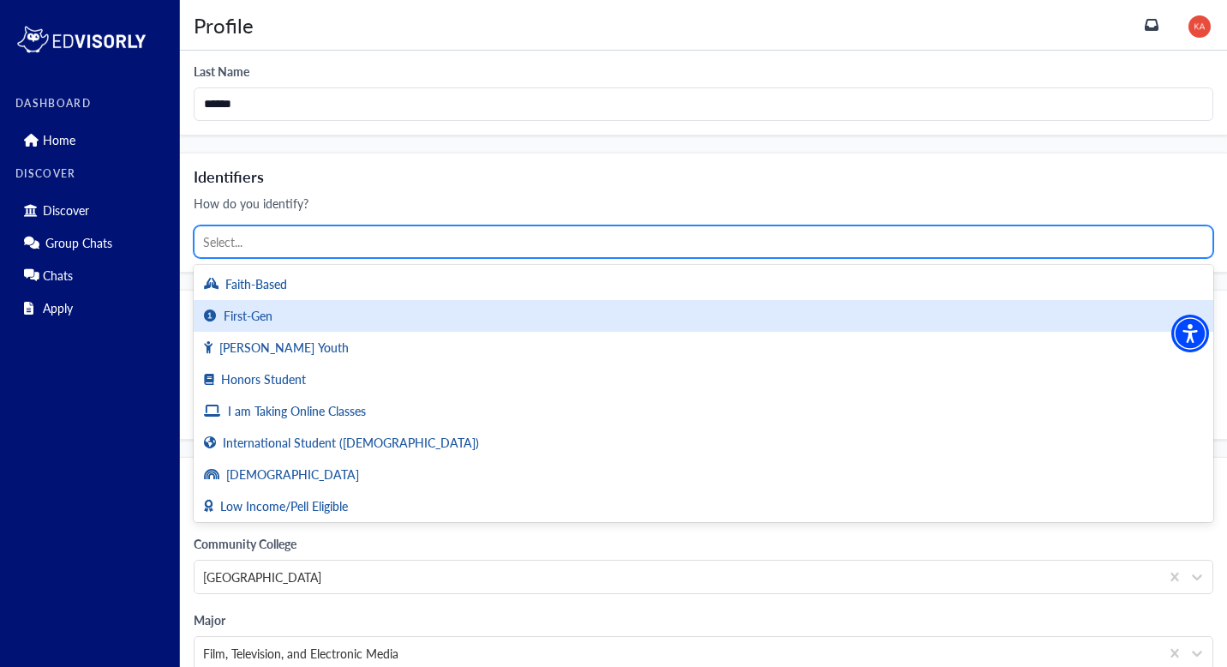
click at [293, 308] on div "First-Gen" at bounding box center [704, 316] width 1020 height 32
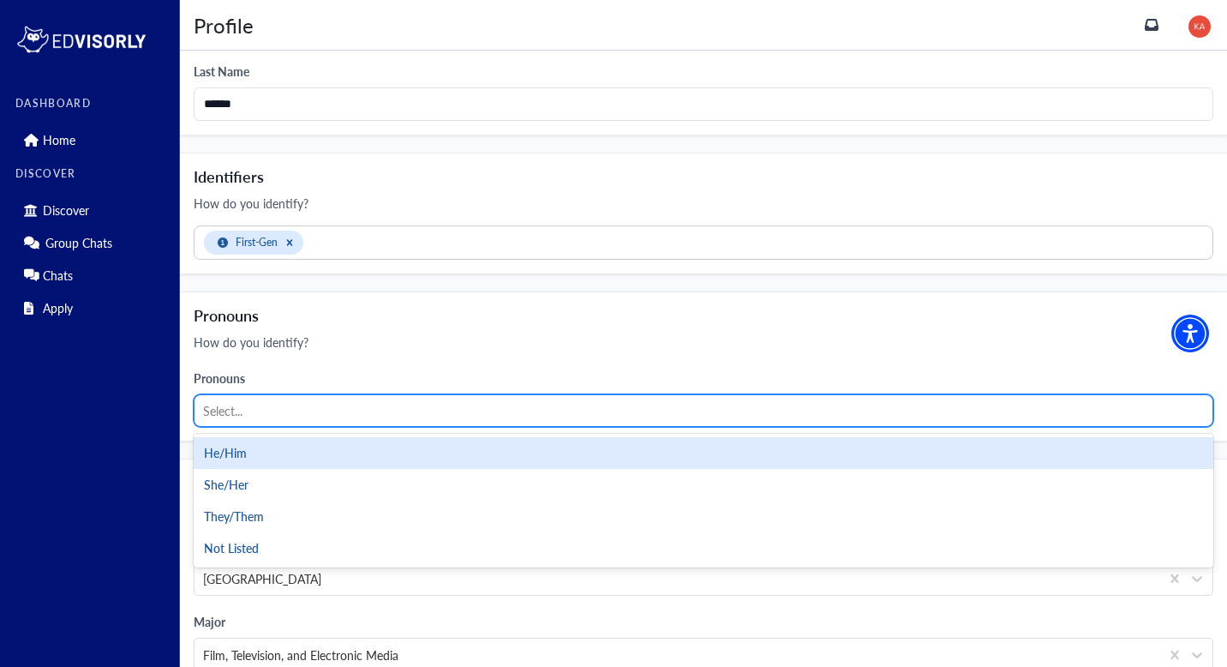
click at [273, 425] on div "Select..." at bounding box center [704, 410] width 1020 height 33
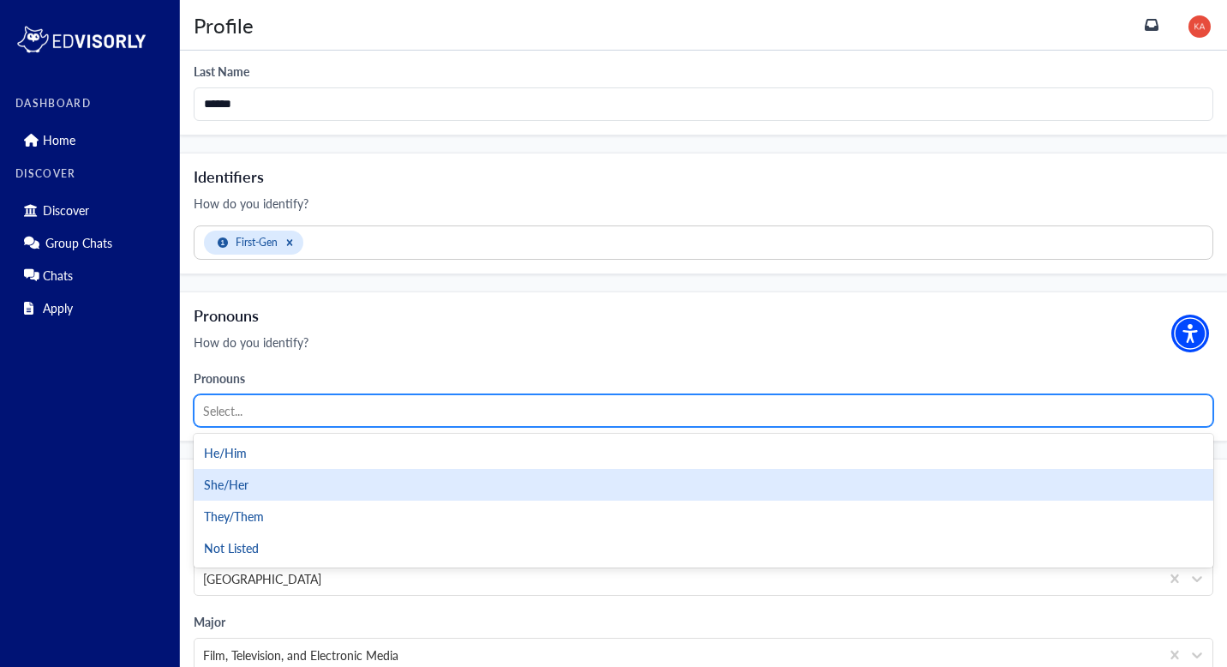
click at [274, 486] on div "She/Her" at bounding box center [704, 485] width 1020 height 32
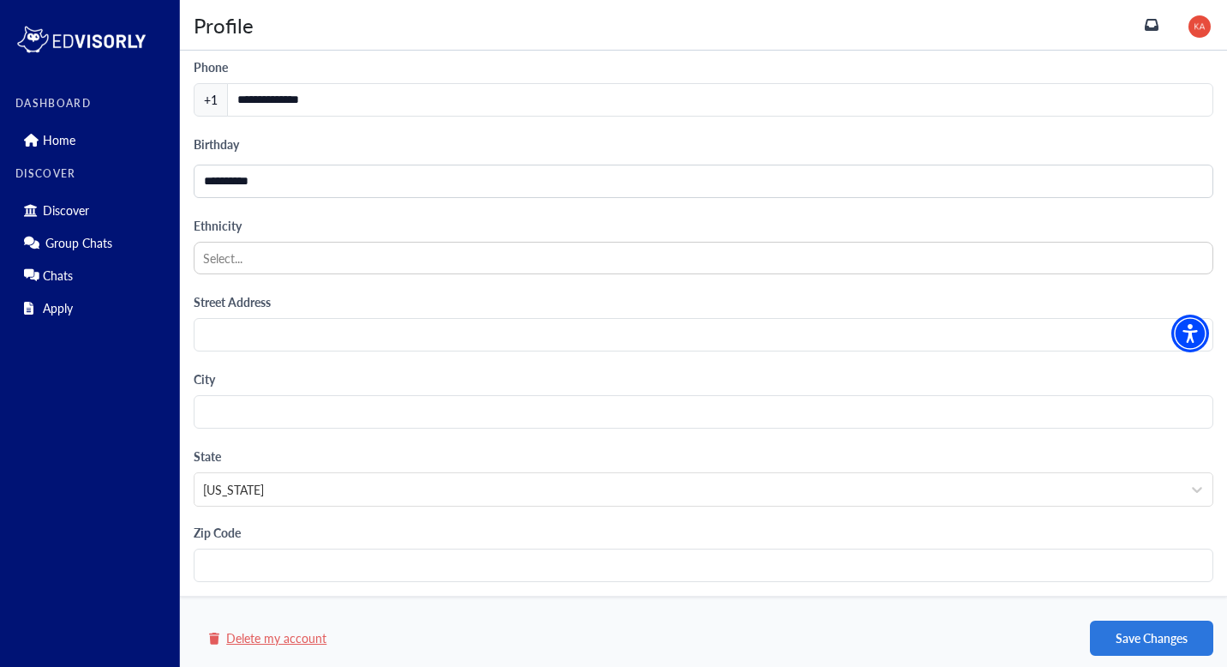
scroll to position [1550, 0]
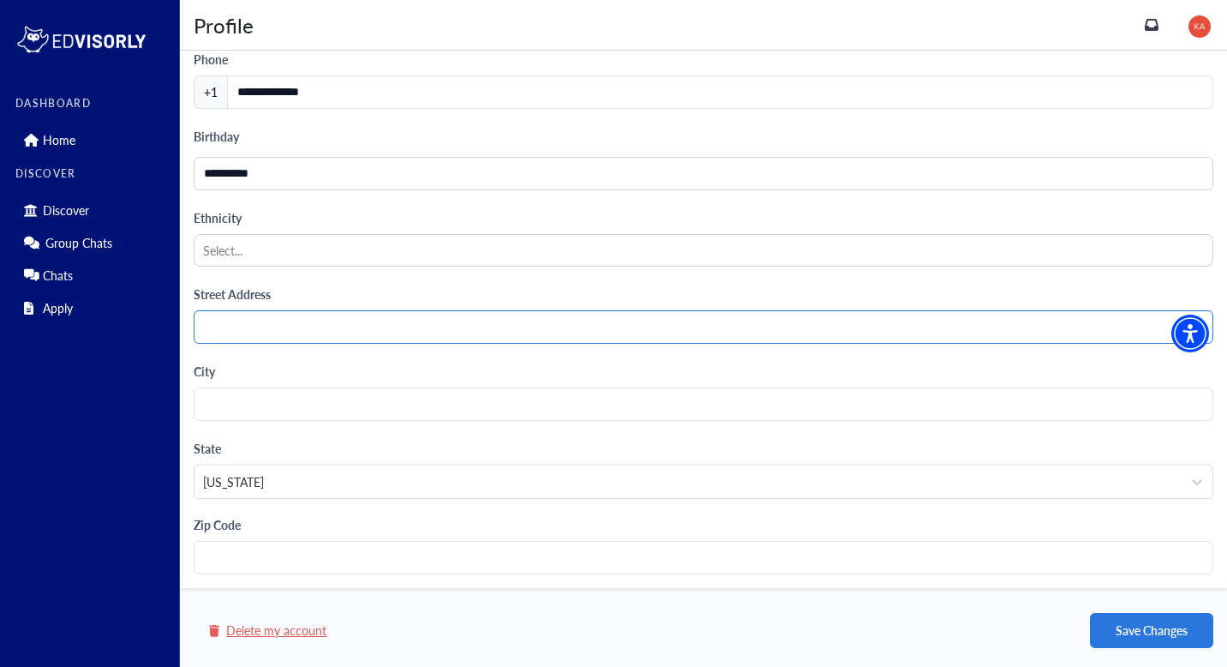
click at [457, 317] on input "Text field" at bounding box center [704, 326] width 1020 height 33
type input "**********"
click at [441, 410] on input "Text field" at bounding box center [704, 403] width 1020 height 33
type input "*"
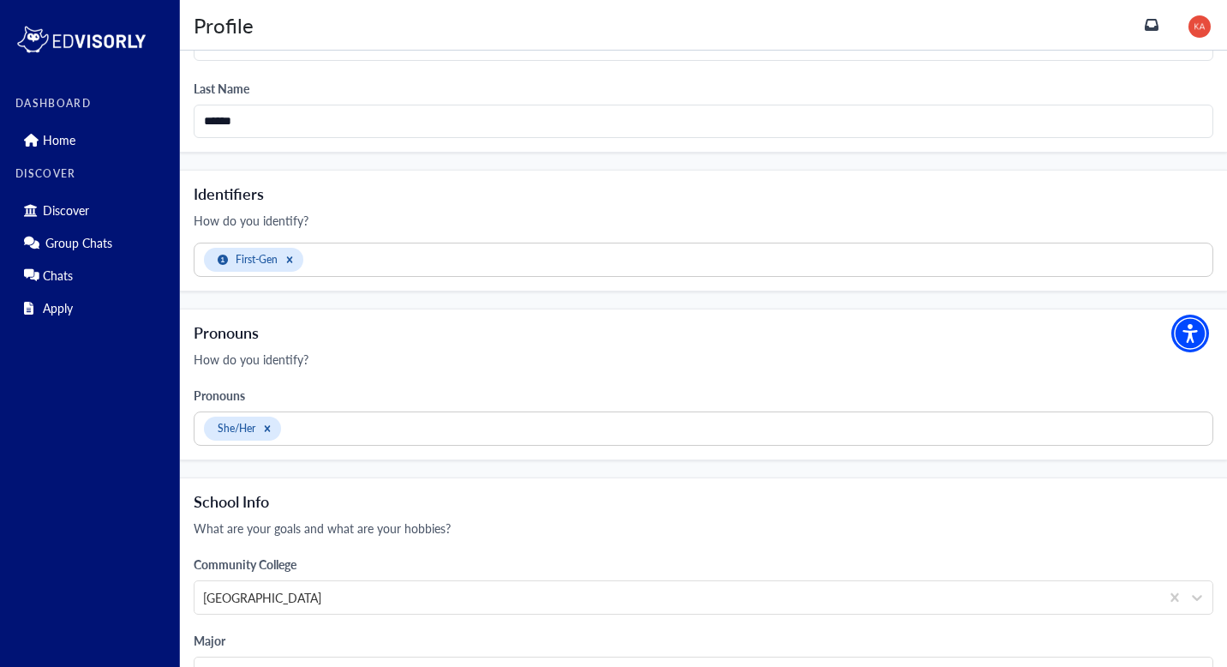
scroll to position [0, 0]
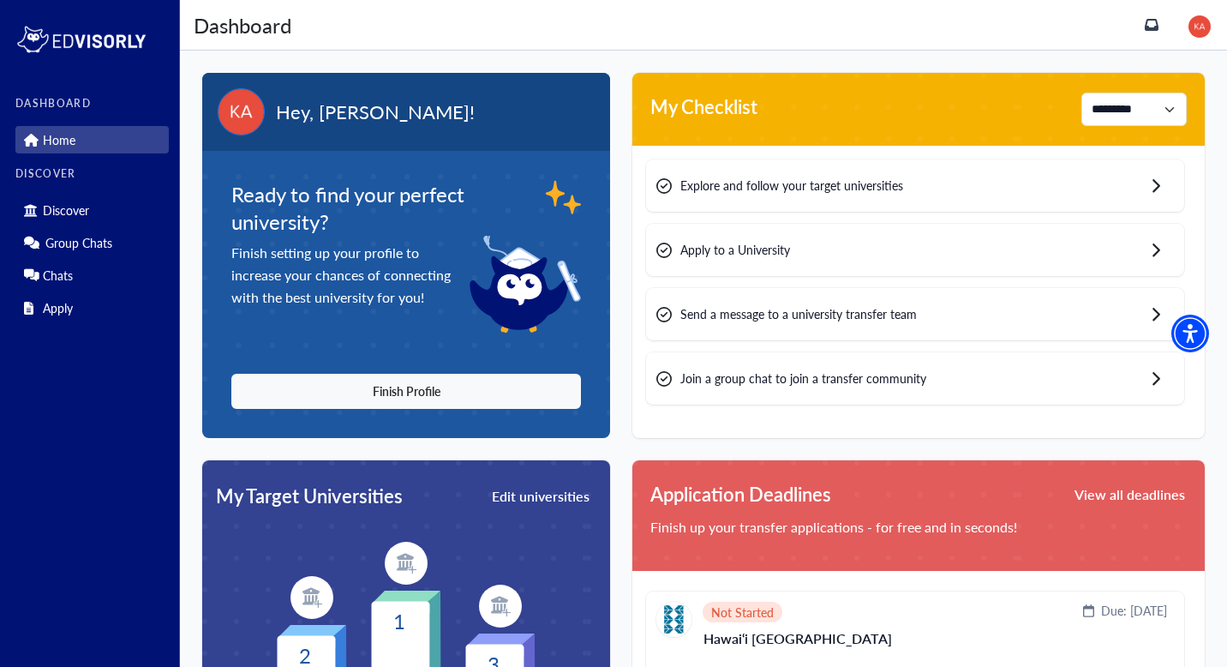
click at [131, 134] on link "Home" at bounding box center [91, 139] width 153 height 27
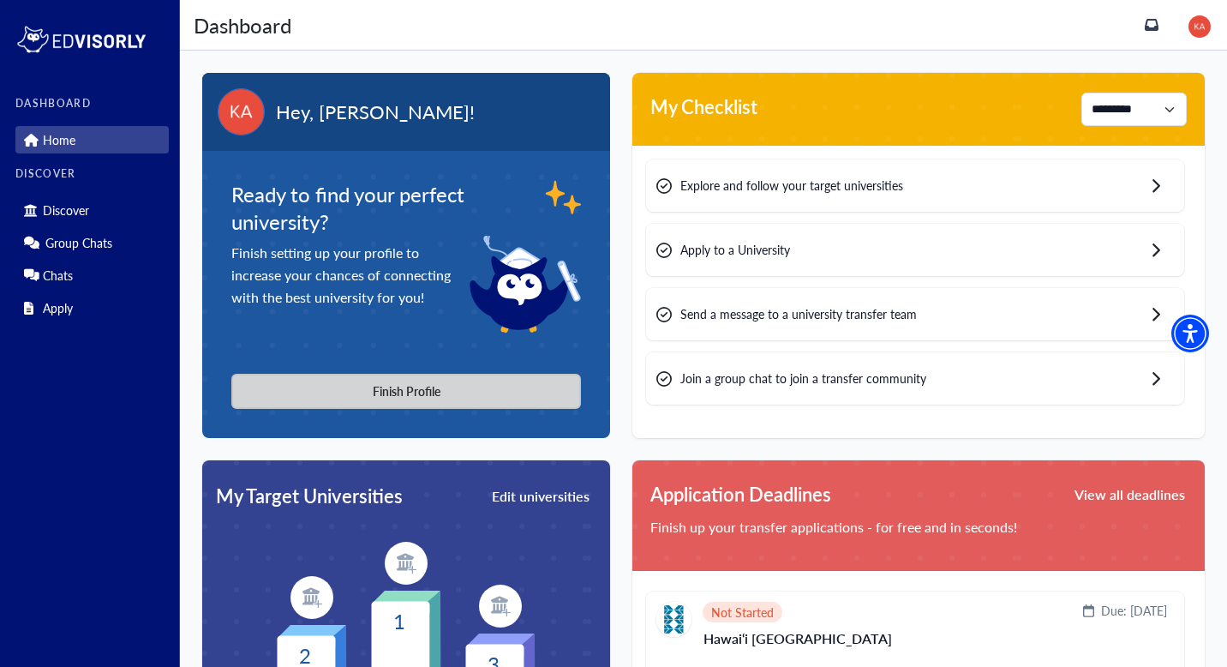
click at [433, 388] on button "Finish Profile" at bounding box center [406, 391] width 350 height 35
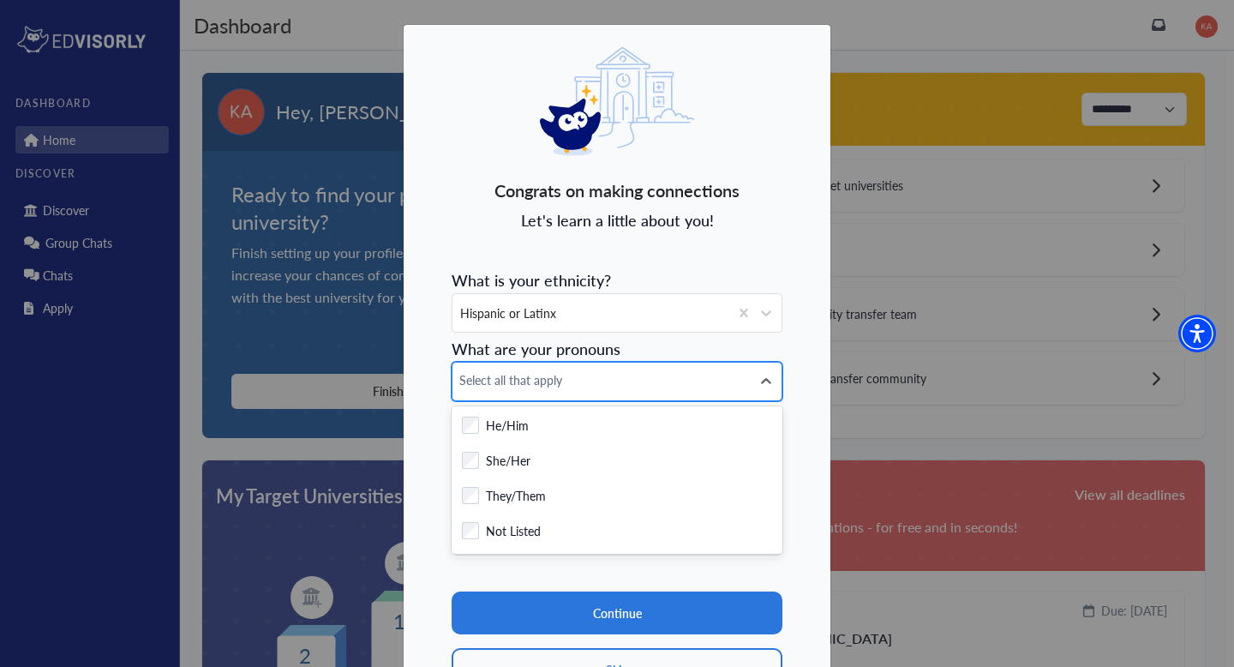
click at [565, 381] on span "Select all that apply" at bounding box center [601, 380] width 285 height 18
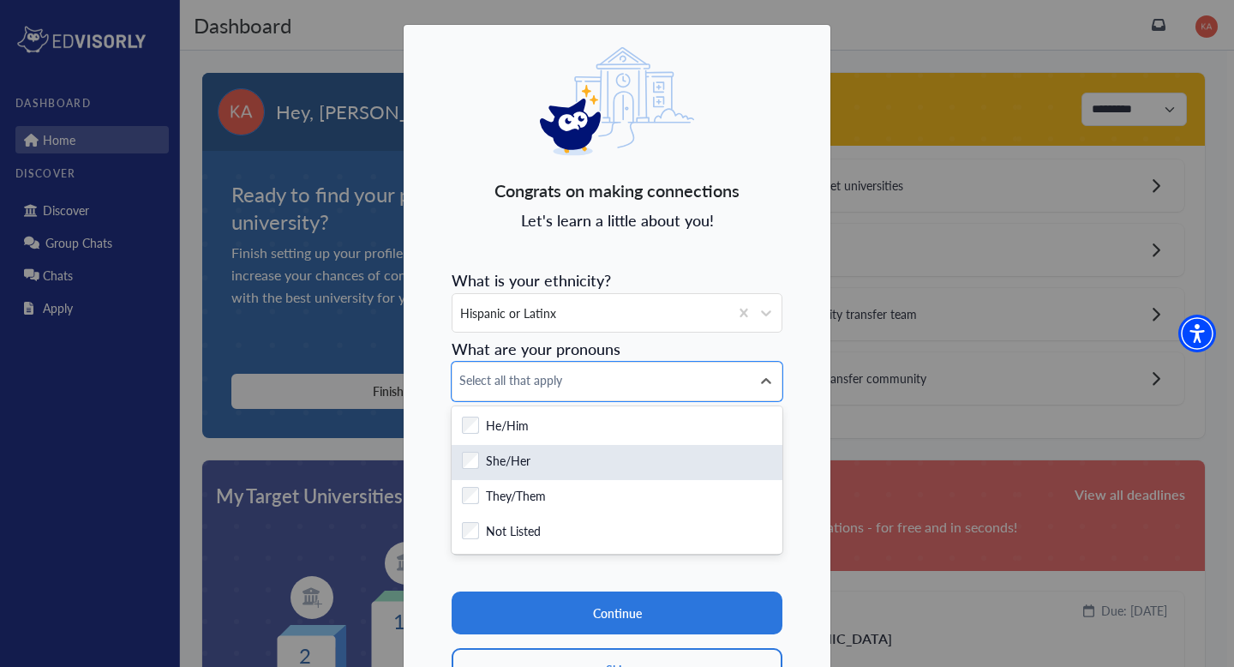
click at [540, 455] on div "She/Her" at bounding box center [617, 462] width 310 height 21
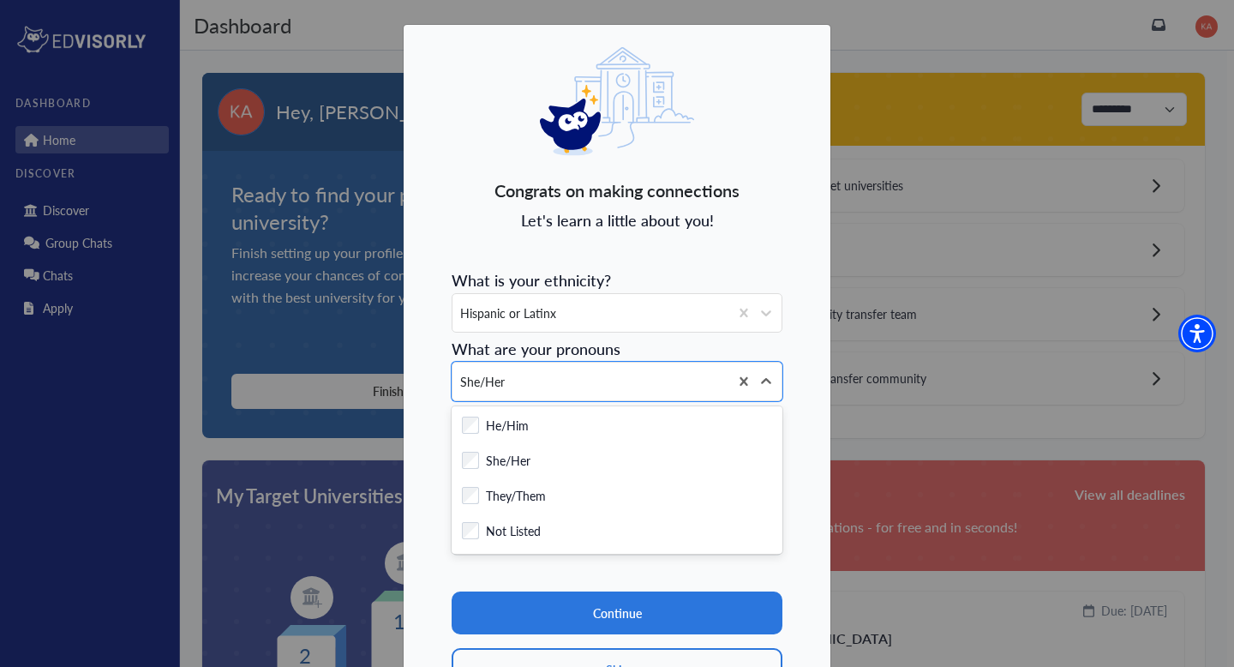
click at [514, 357] on span "What are your pronouns" at bounding box center [536, 348] width 169 height 21
click at [519, 330] on div "Hispanic or Latinx" at bounding box center [591, 313] width 276 height 38
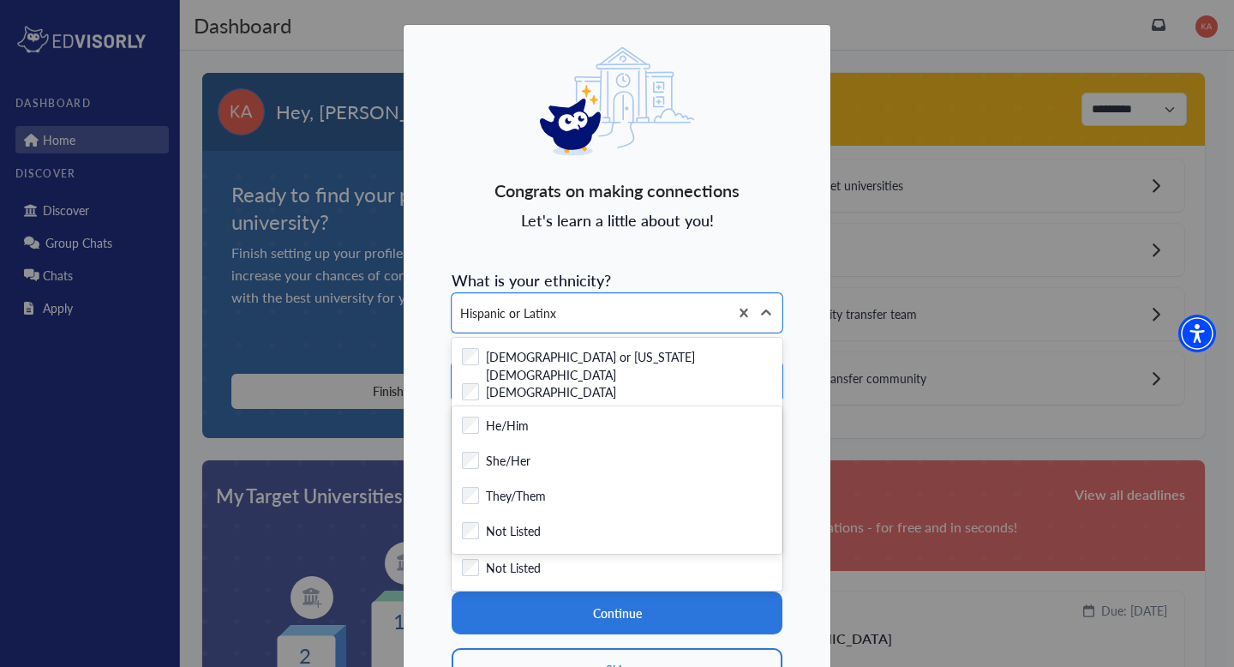
click at [432, 417] on div "Congrats on making connections Let's learn a little about you! What is your eth…" at bounding box center [617, 381] width 429 height 714
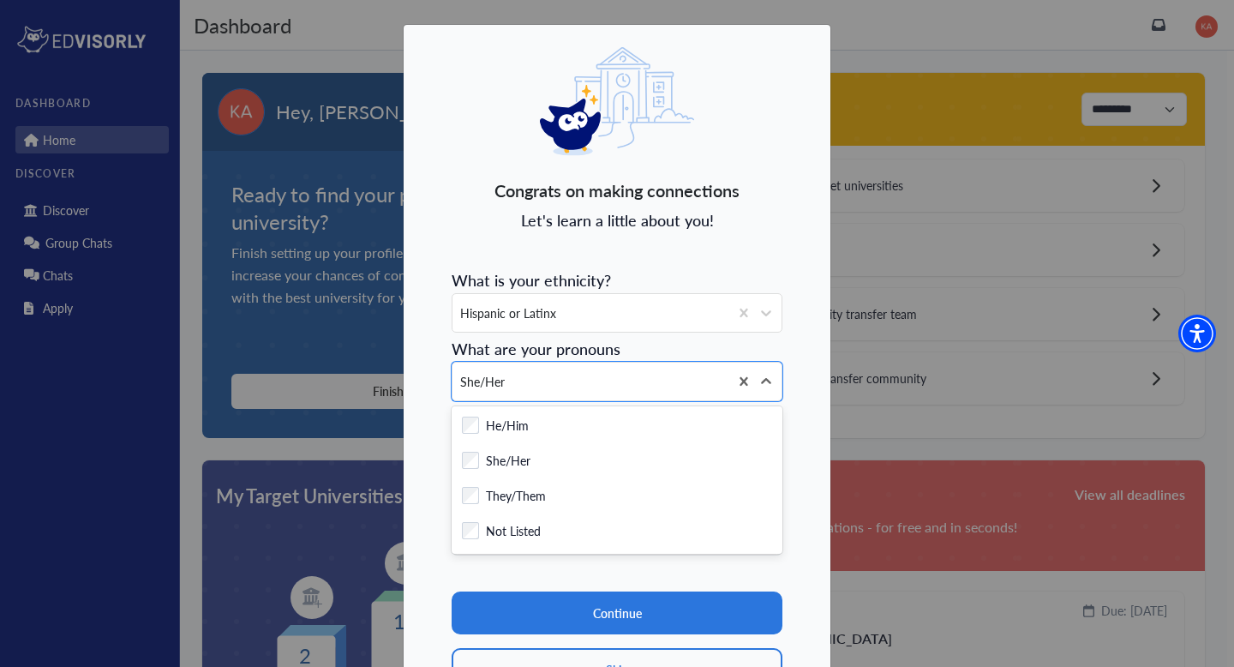
click at [611, 578] on section "Continue Skip" at bounding box center [617, 622] width 331 height 135
click at [766, 381] on icon at bounding box center [766, 381] width 17 height 17
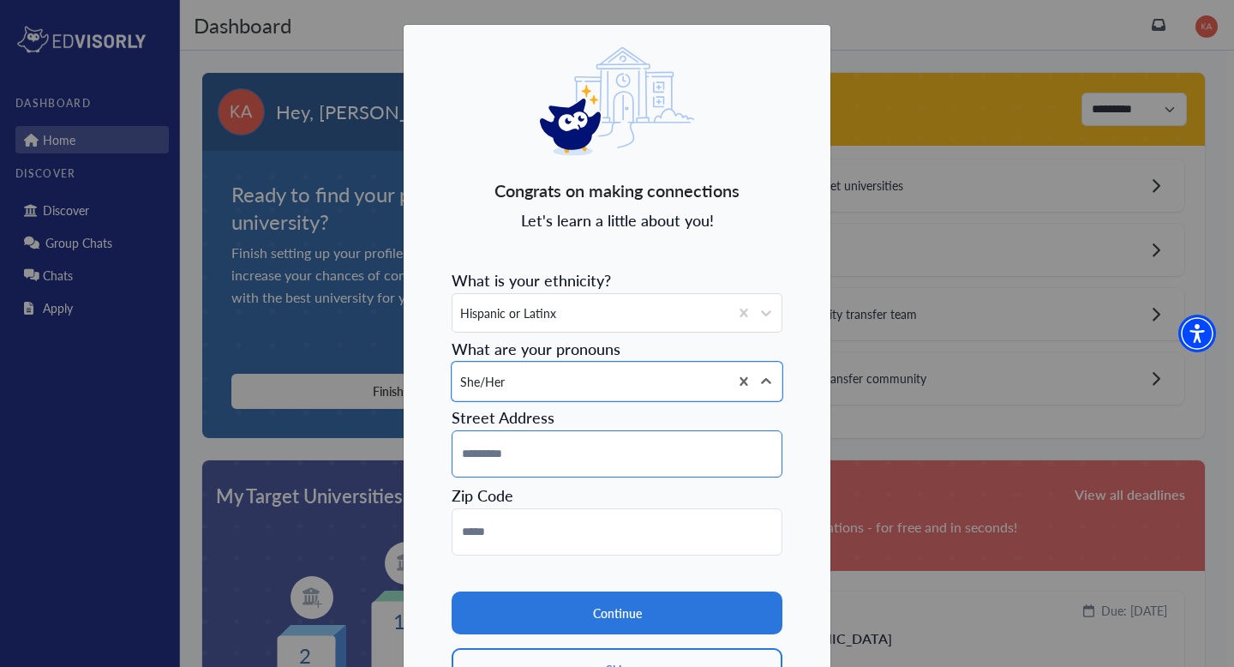
click at [693, 458] on input at bounding box center [617, 453] width 331 height 47
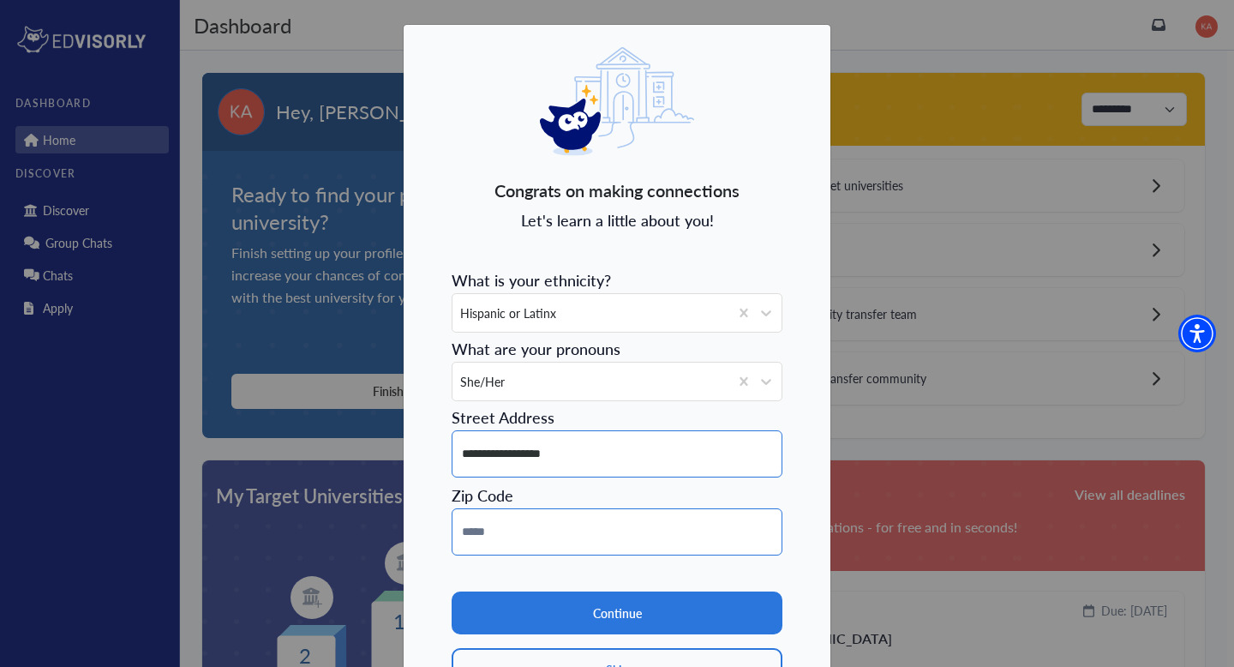
type input "**********"
click at [644, 545] on input at bounding box center [617, 531] width 331 height 47
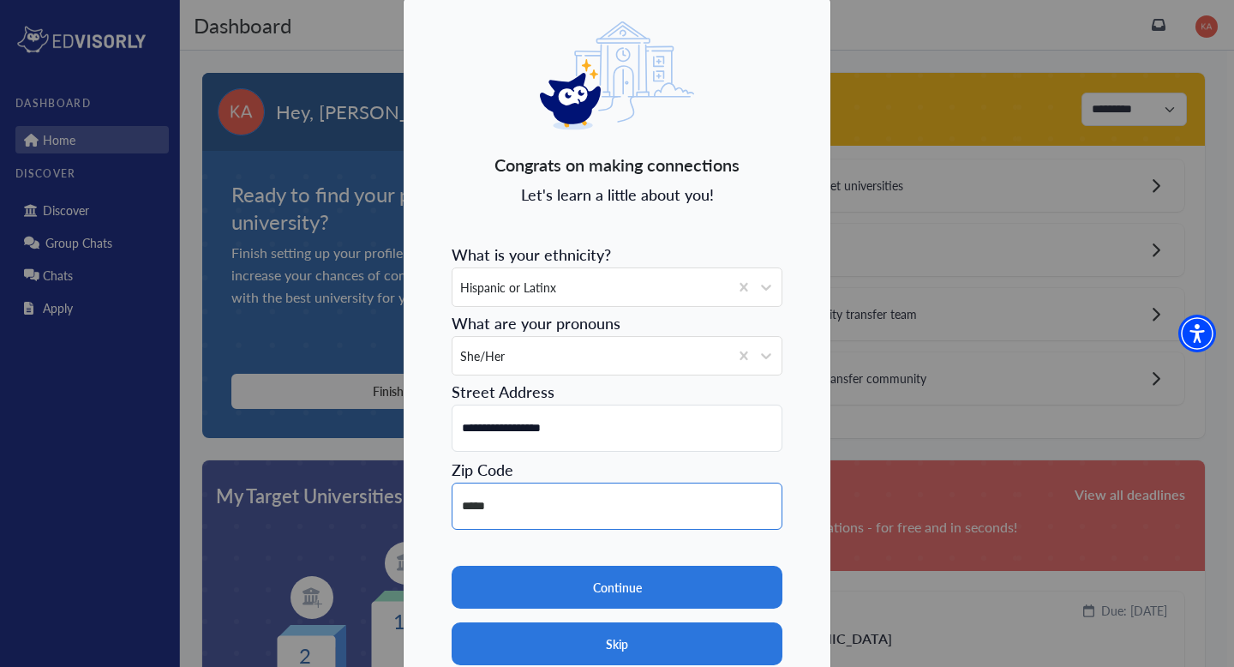
scroll to position [39, 0]
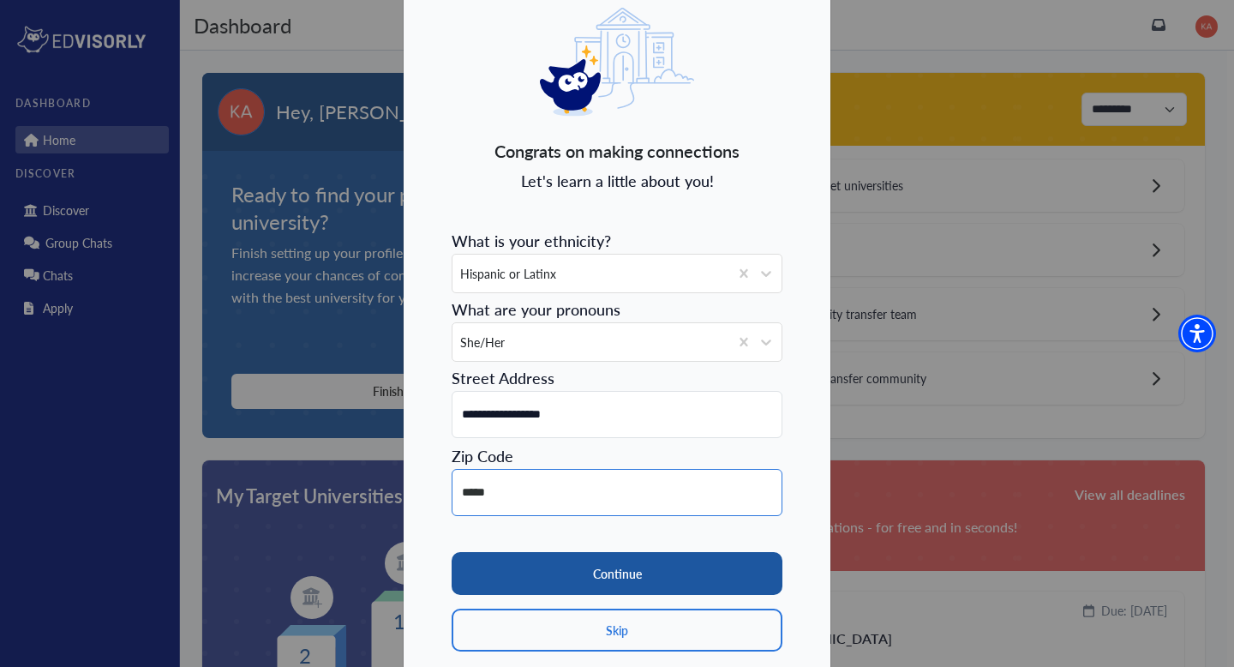
type input "*****"
click at [596, 579] on button "Continue" at bounding box center [617, 573] width 331 height 43
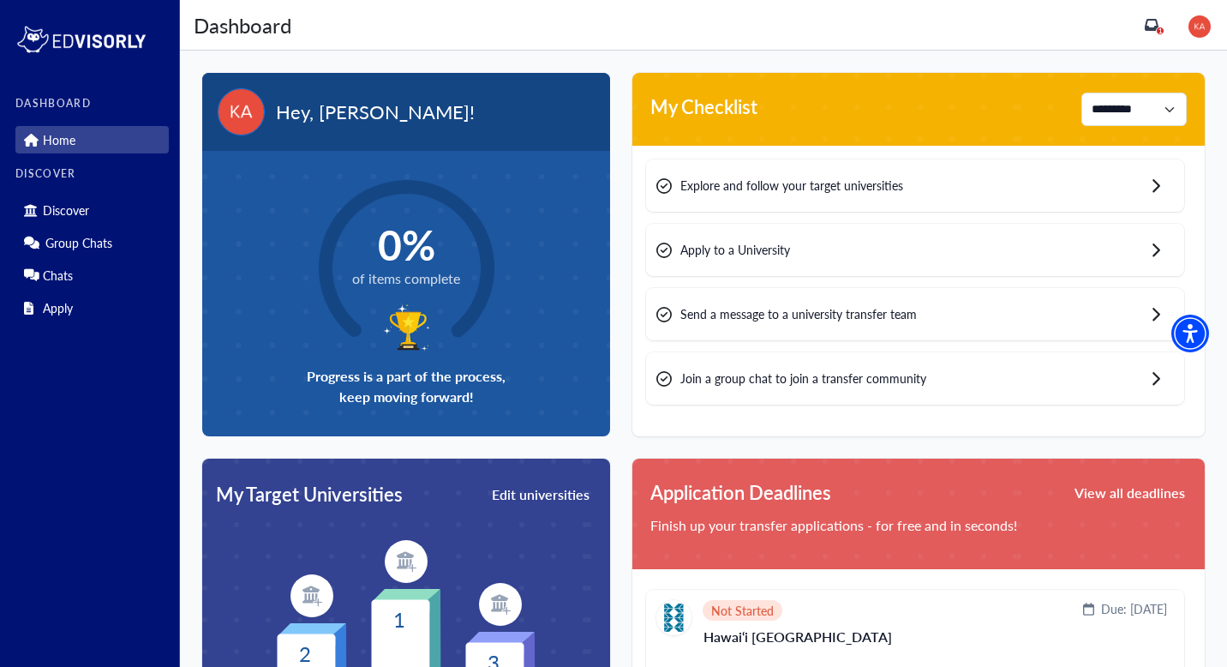
click at [911, 189] on div "Explore and follow your target universities" at bounding box center [915, 185] width 538 height 52
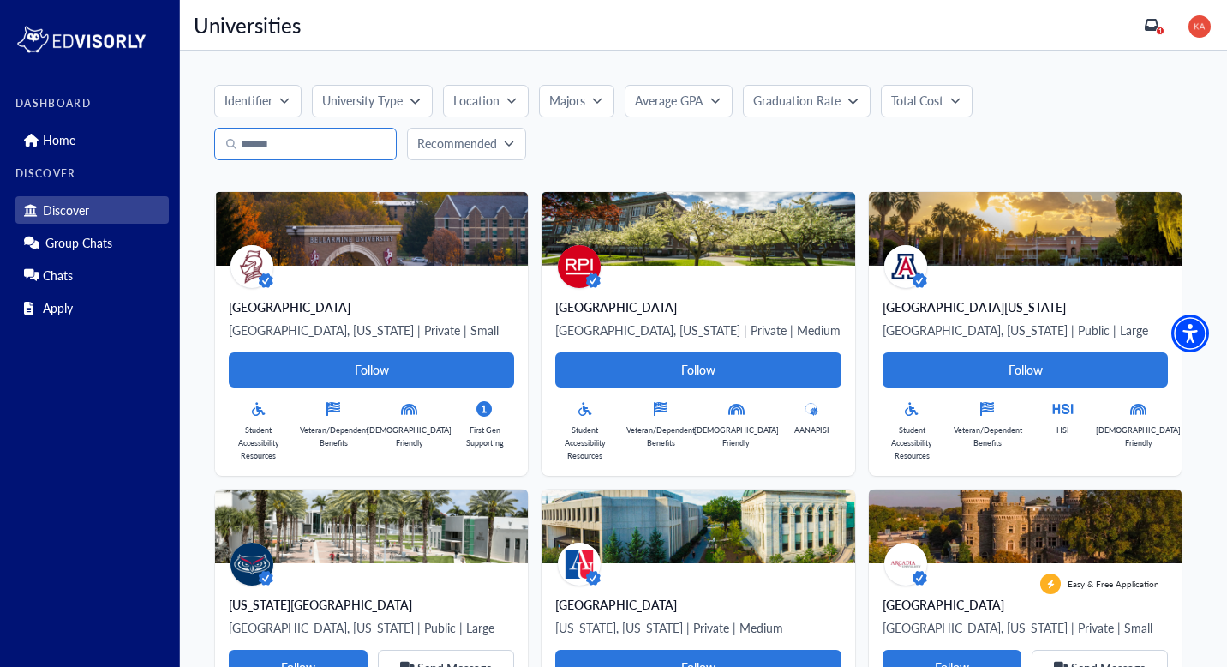
click at [340, 130] on input "Search" at bounding box center [305, 144] width 183 height 33
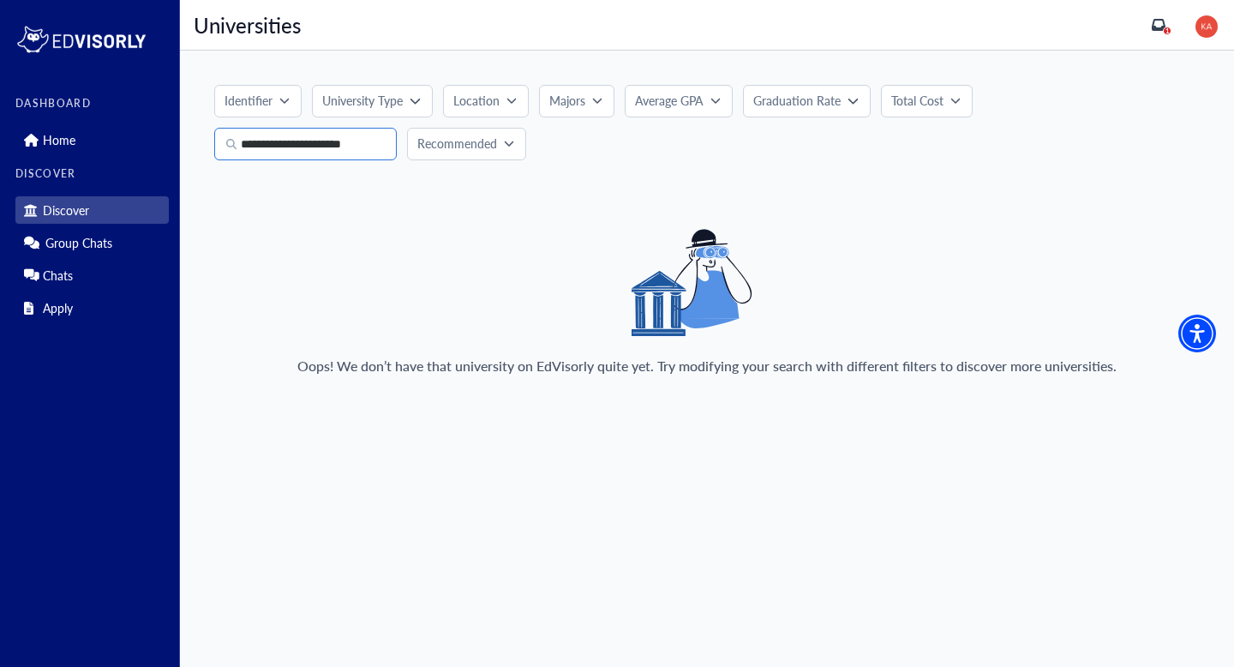
click at [309, 146] on input "**********" at bounding box center [305, 144] width 183 height 33
click at [331, 149] on input "***" at bounding box center [305, 144] width 183 height 33
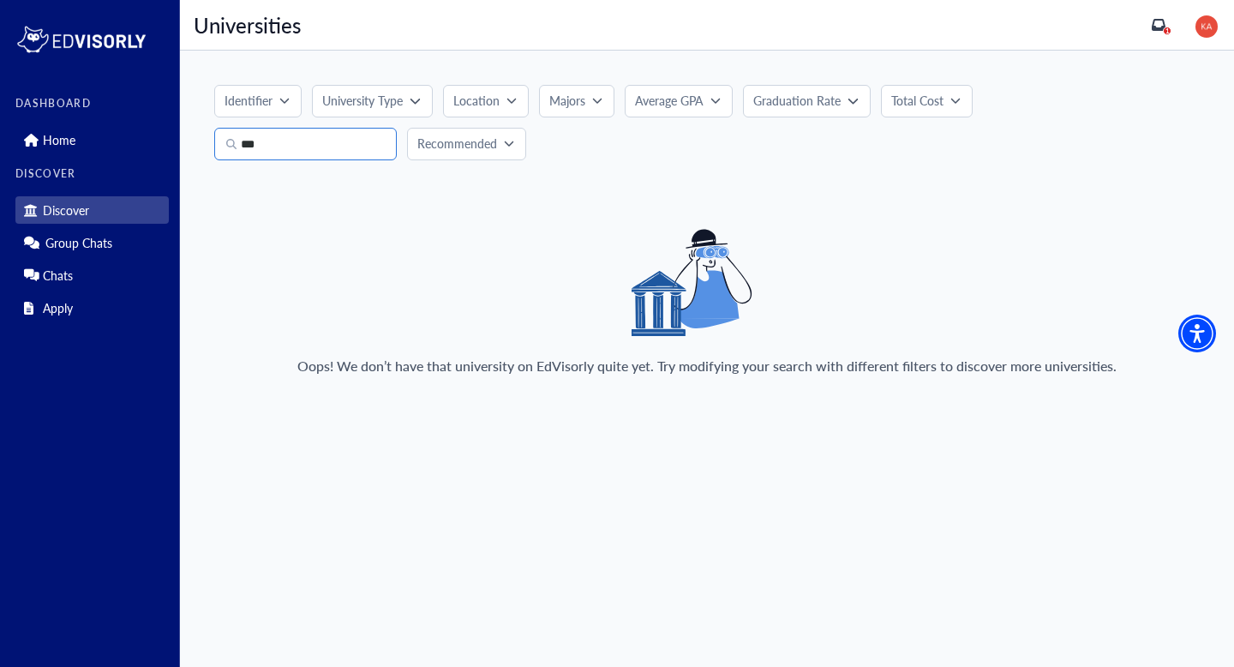
click at [331, 149] on input "***" at bounding box center [305, 144] width 183 height 33
type input "*"
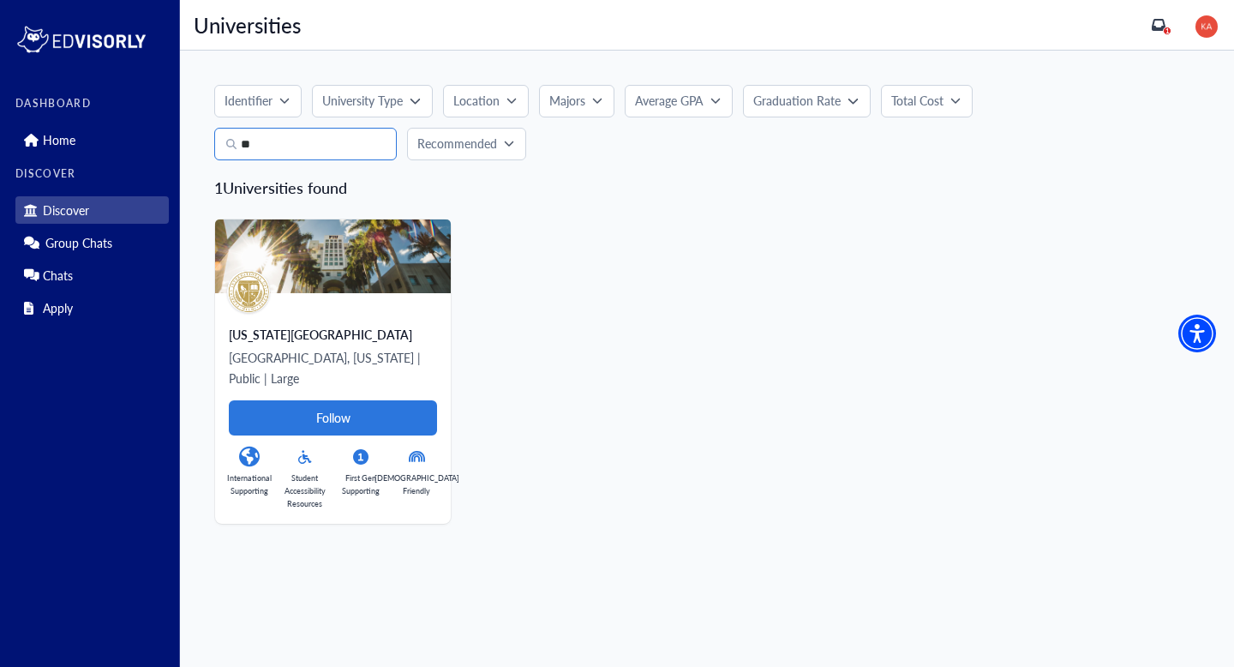
type input "*"
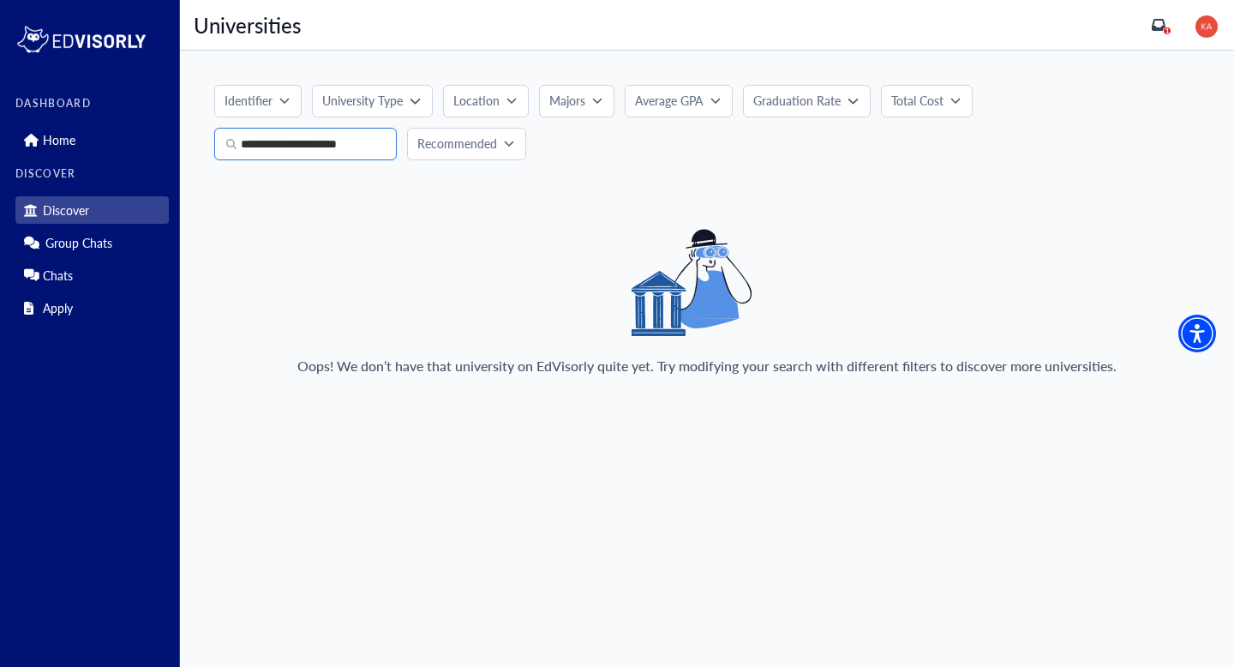
type input "**********"
